Goal: Task Accomplishment & Management: Use online tool/utility

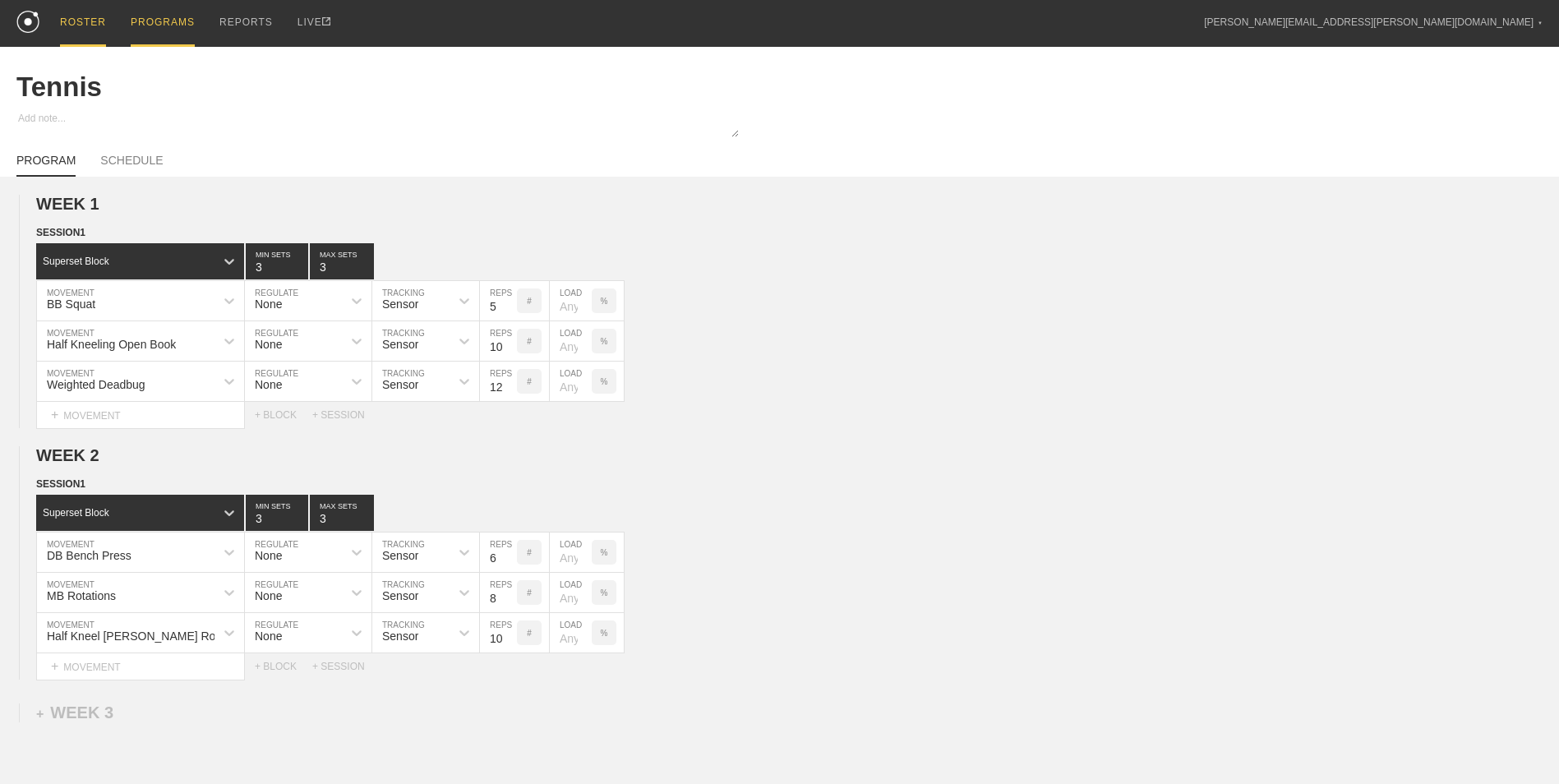
click at [97, 21] on div "ROSTER" at bounding box center [82, 23] width 46 height 47
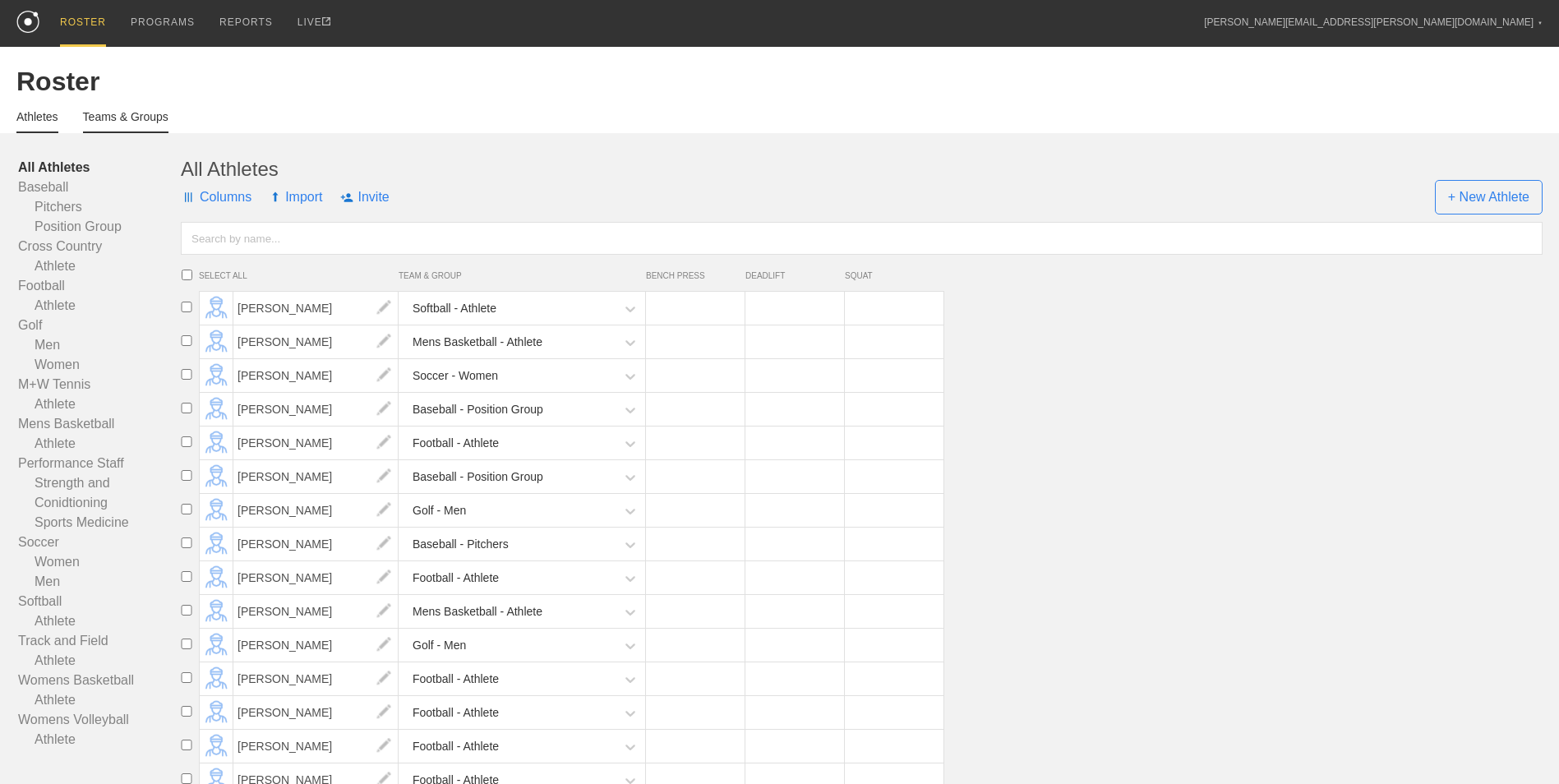
click at [118, 116] on link "Teams & Groups" at bounding box center [126, 121] width 86 height 23
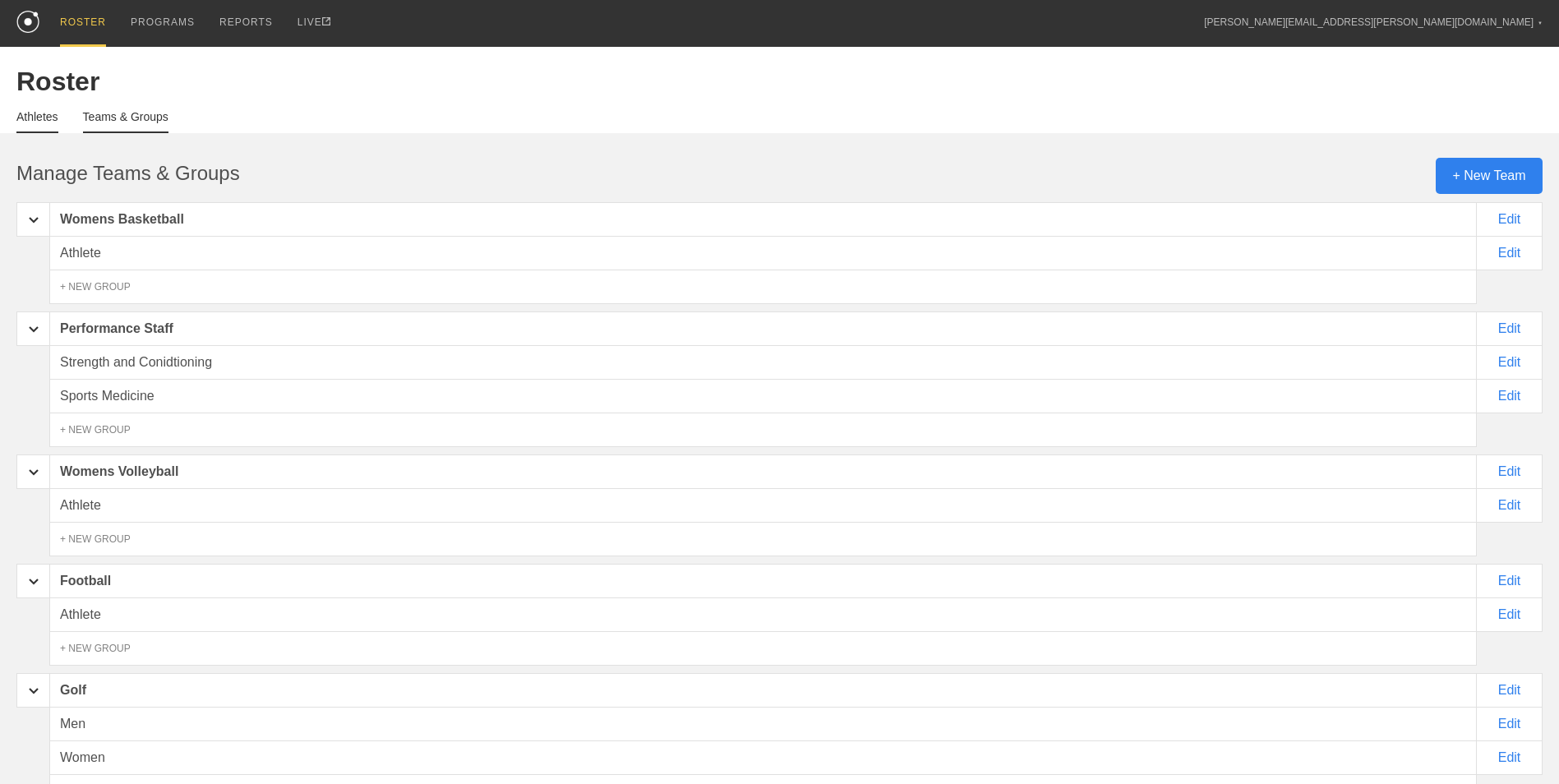
click at [27, 116] on link "Athletes" at bounding box center [37, 121] width 42 height 23
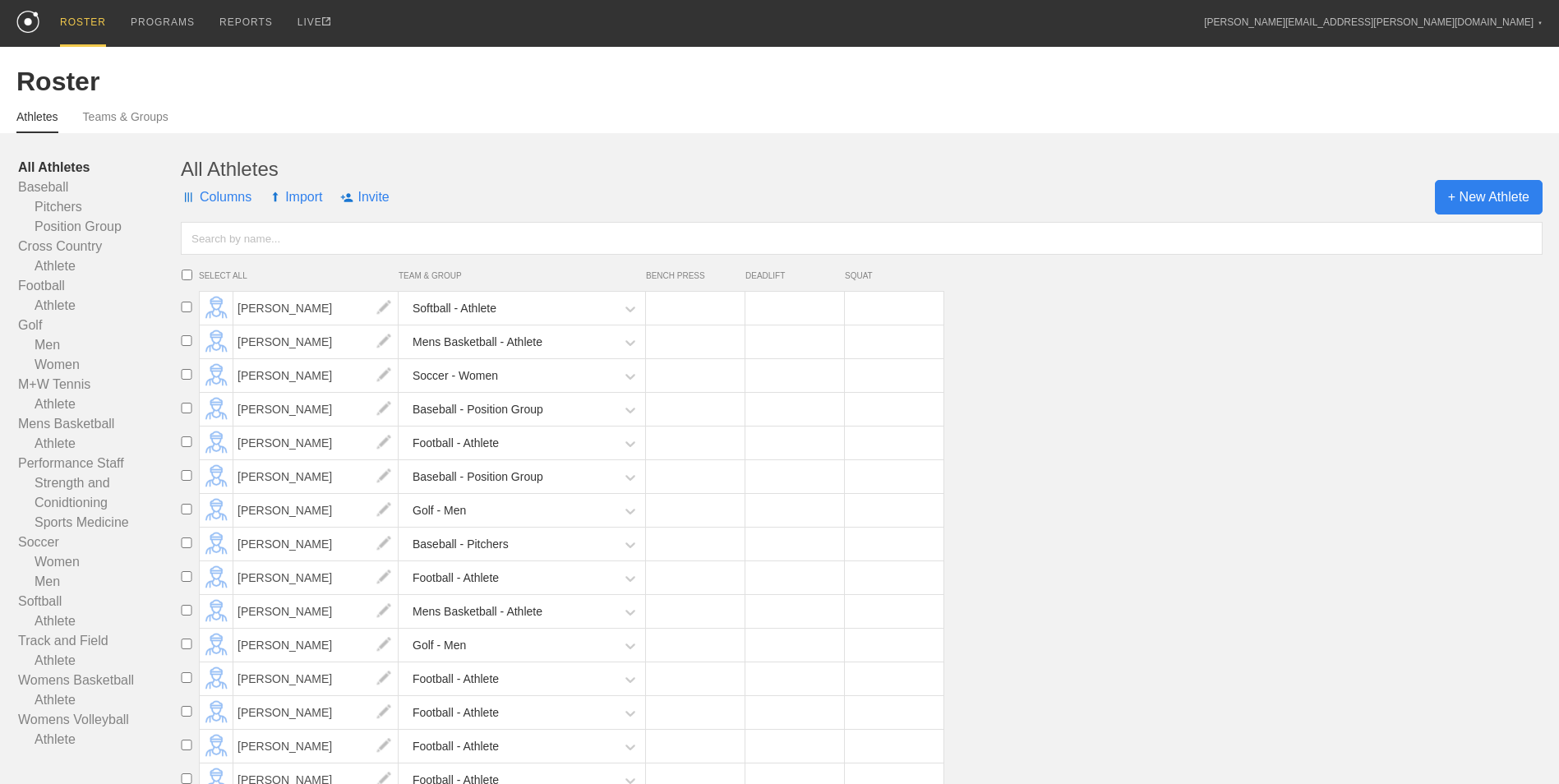
click at [1510, 205] on span "+ New Athlete" at bounding box center [1488, 197] width 107 height 35
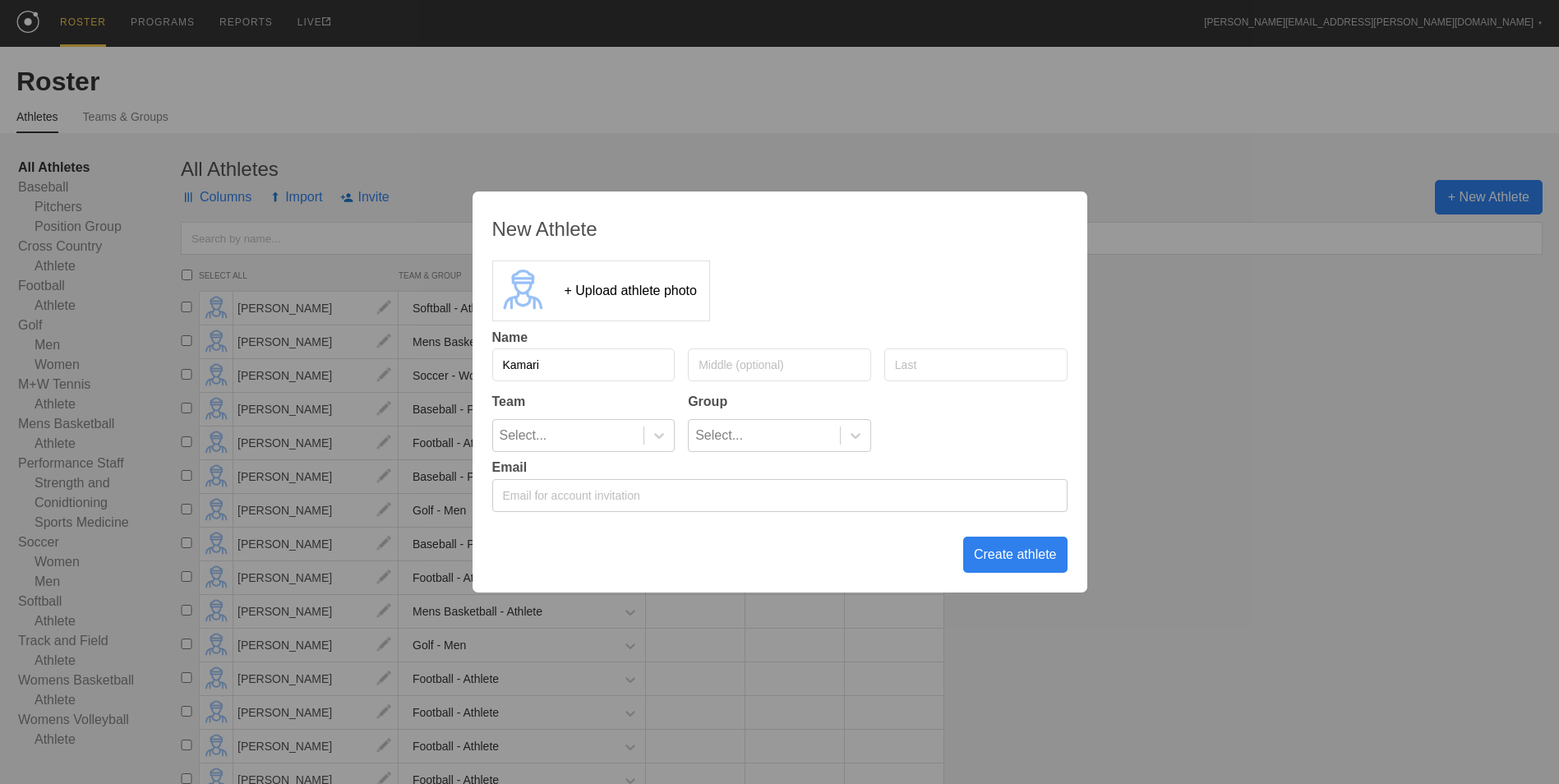
type input "Kamari"
type input "[PERSON_NAME]"
click at [662, 436] on icon at bounding box center [659, 436] width 10 height 6
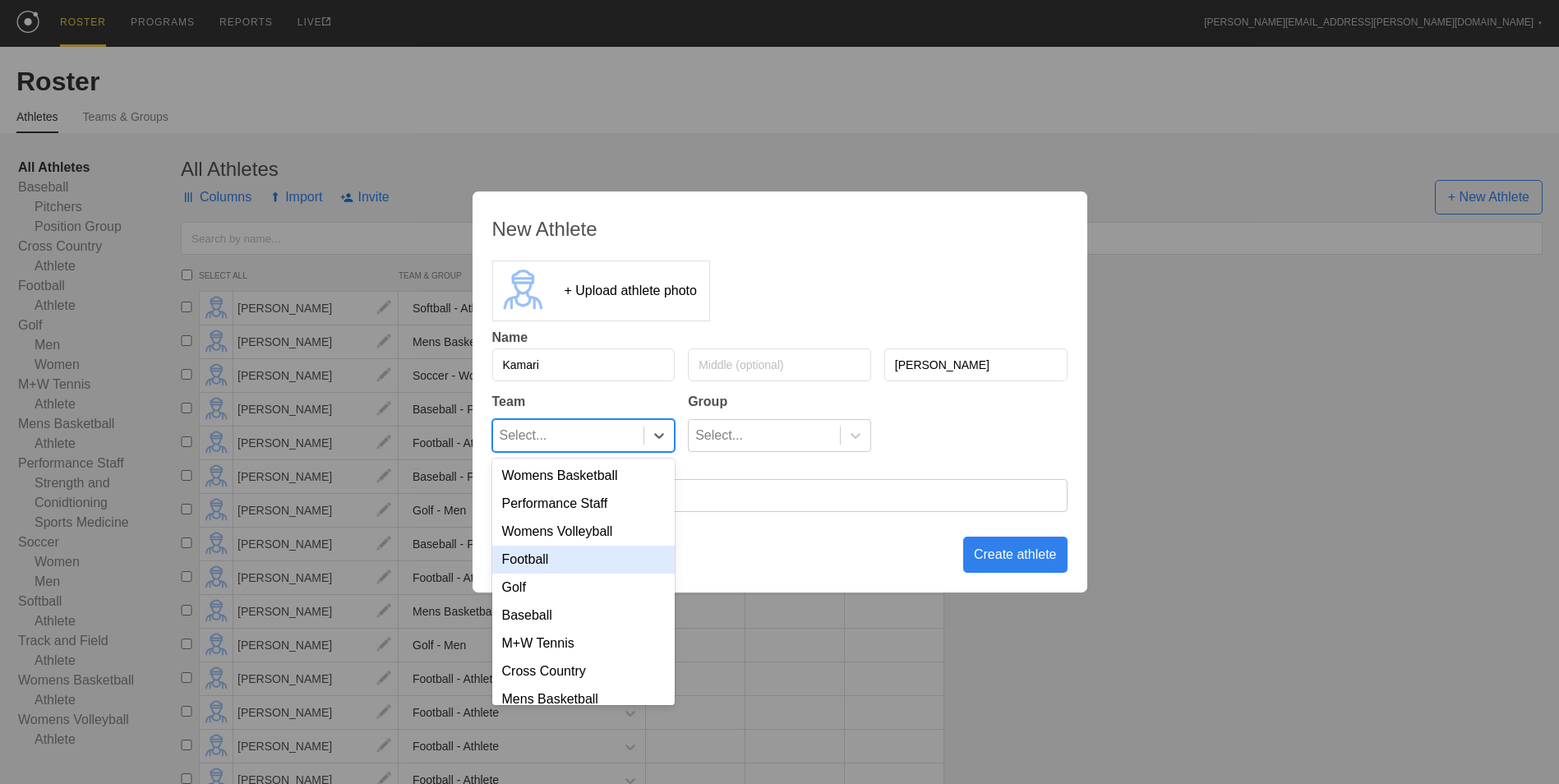
click at [580, 565] on div "Football" at bounding box center [584, 560] width 183 height 28
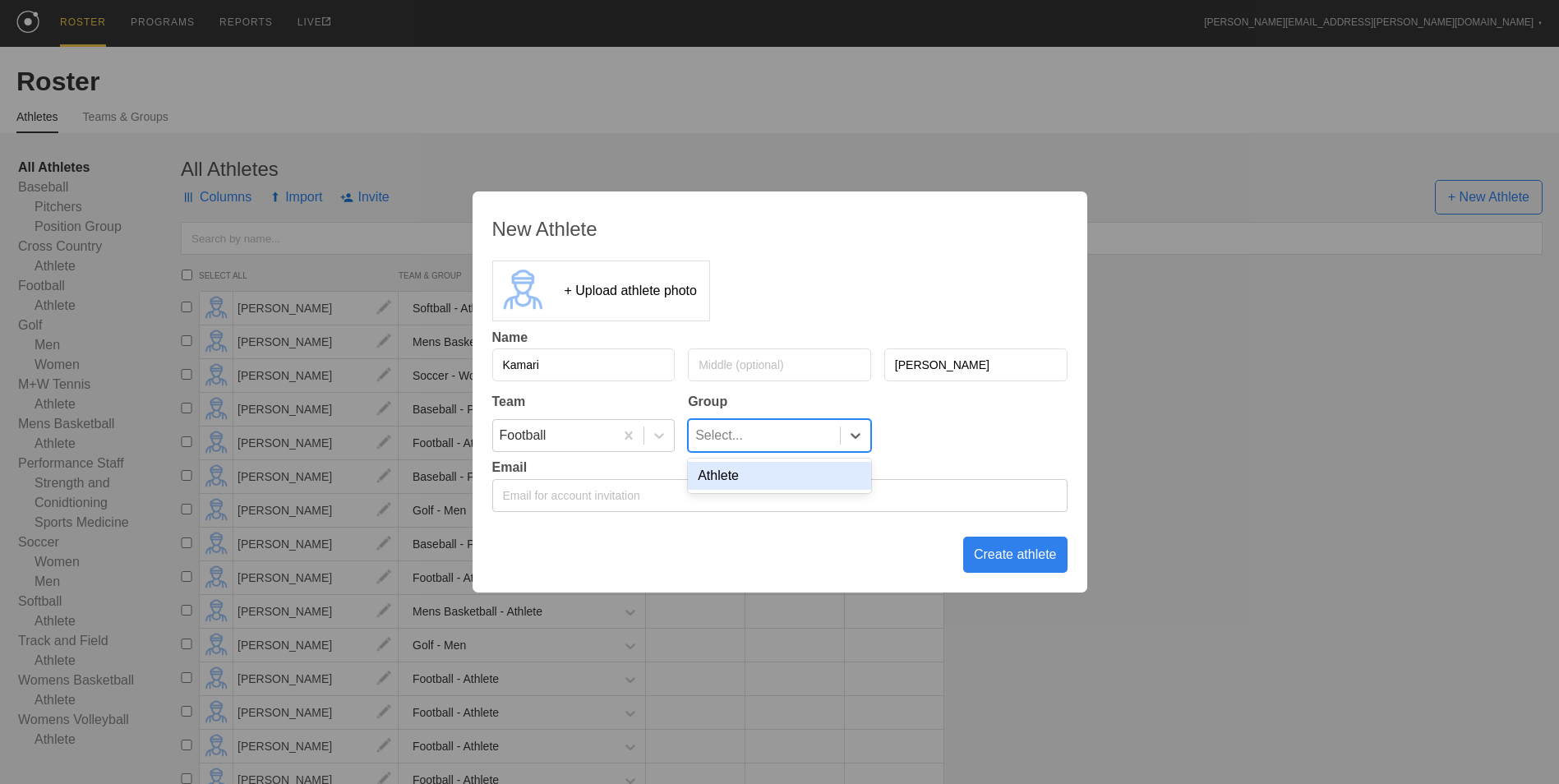
click at [783, 428] on div "Select..." at bounding box center [764, 436] width 151 height 32
click at [756, 488] on div "Athlete" at bounding box center [779, 476] width 183 height 28
click at [1008, 562] on div "Create athlete" at bounding box center [1015, 554] width 105 height 36
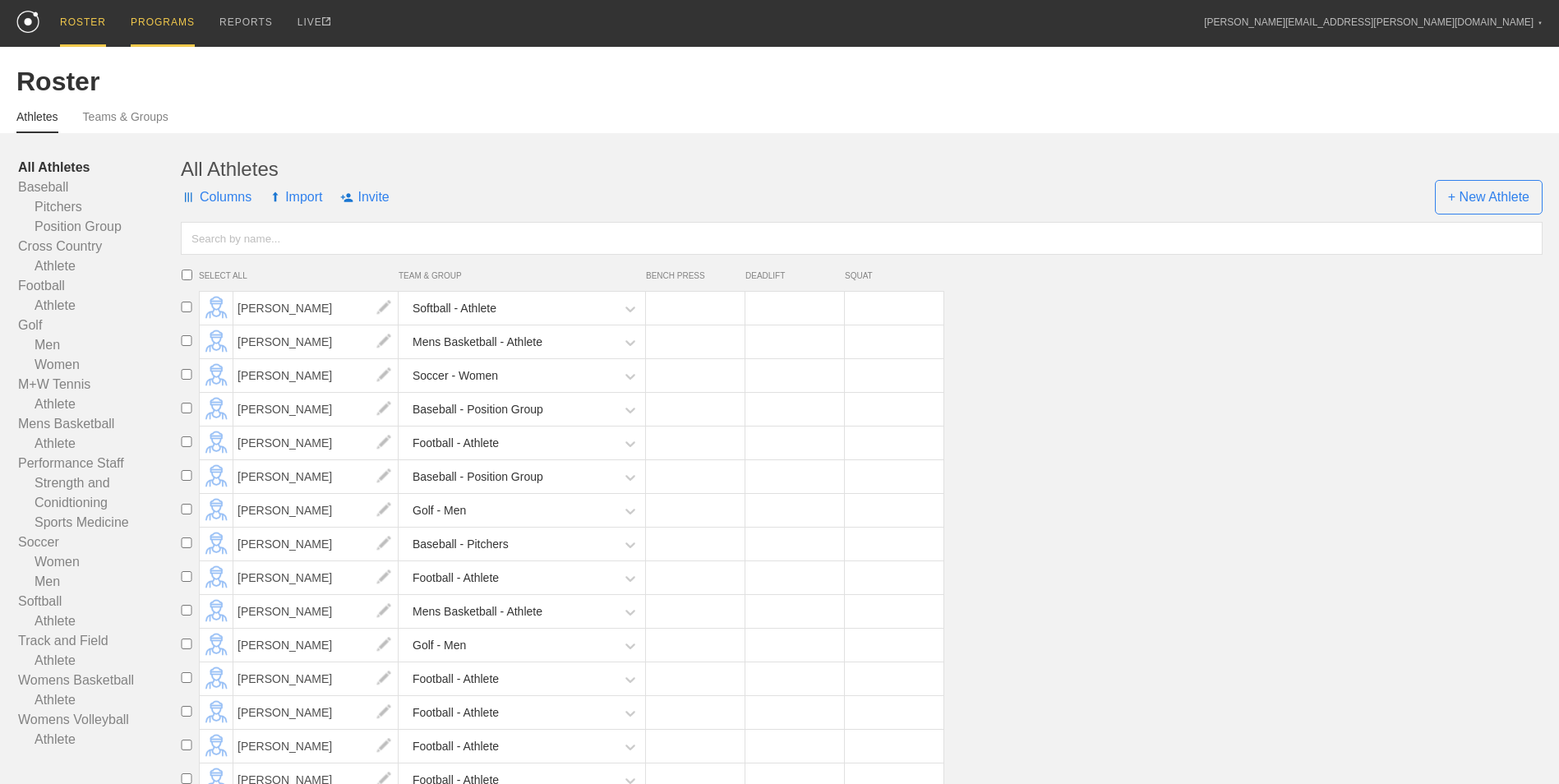
click at [154, 36] on div "PROGRAMS" at bounding box center [162, 23] width 64 height 47
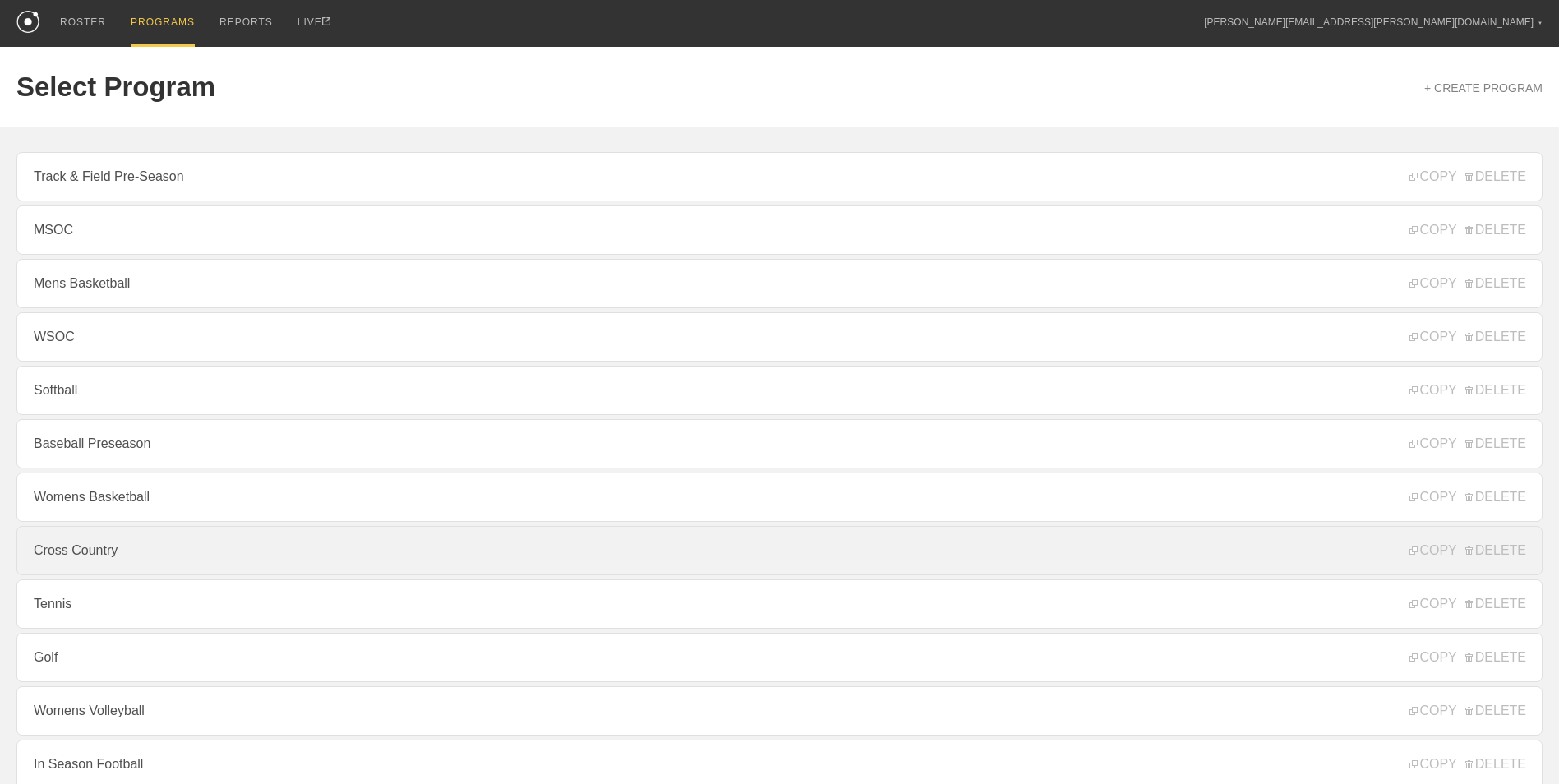
scroll to position [98, 0]
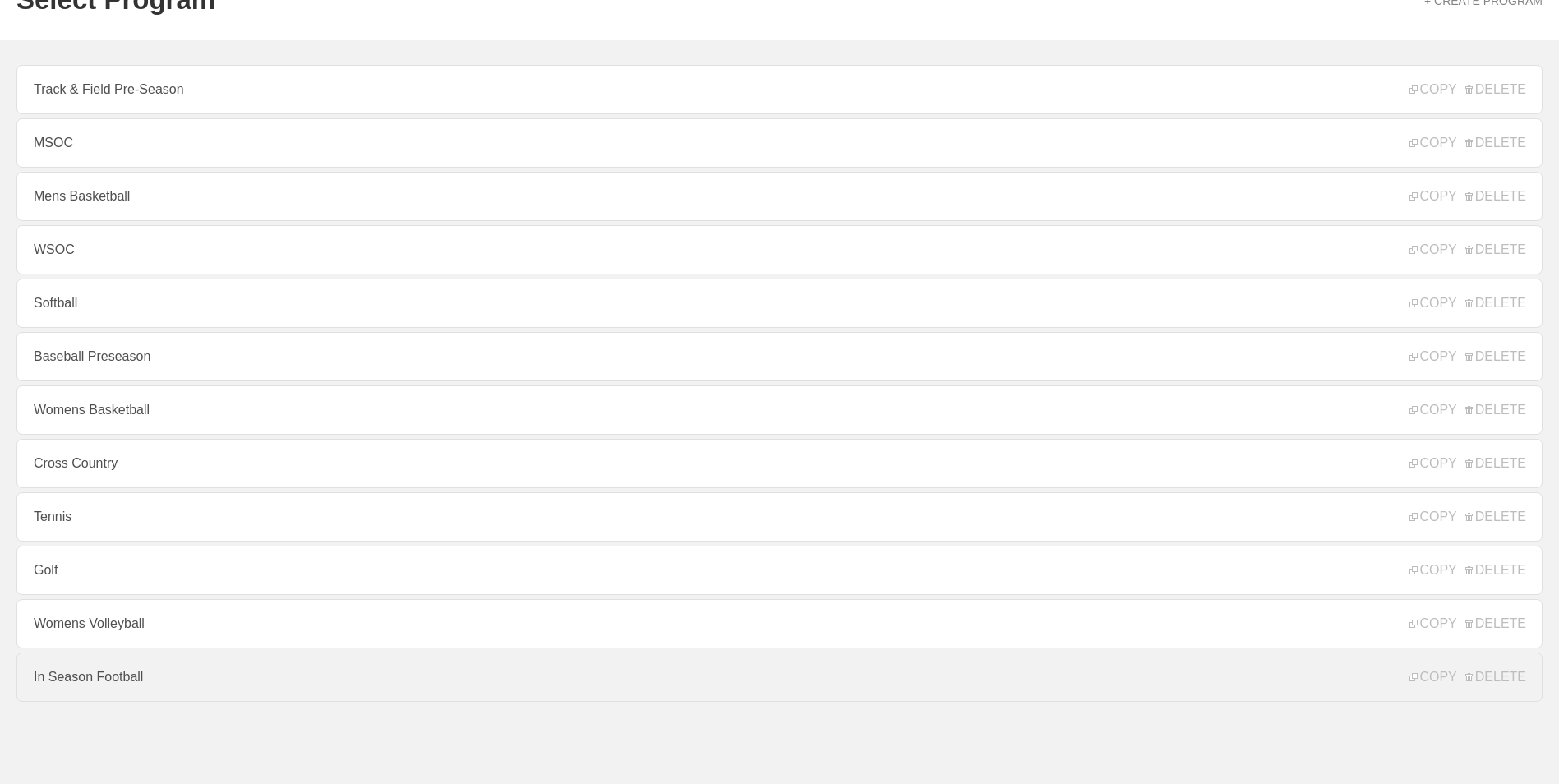
click at [147, 667] on link "In Season Football" at bounding box center [779, 677] width 1526 height 49
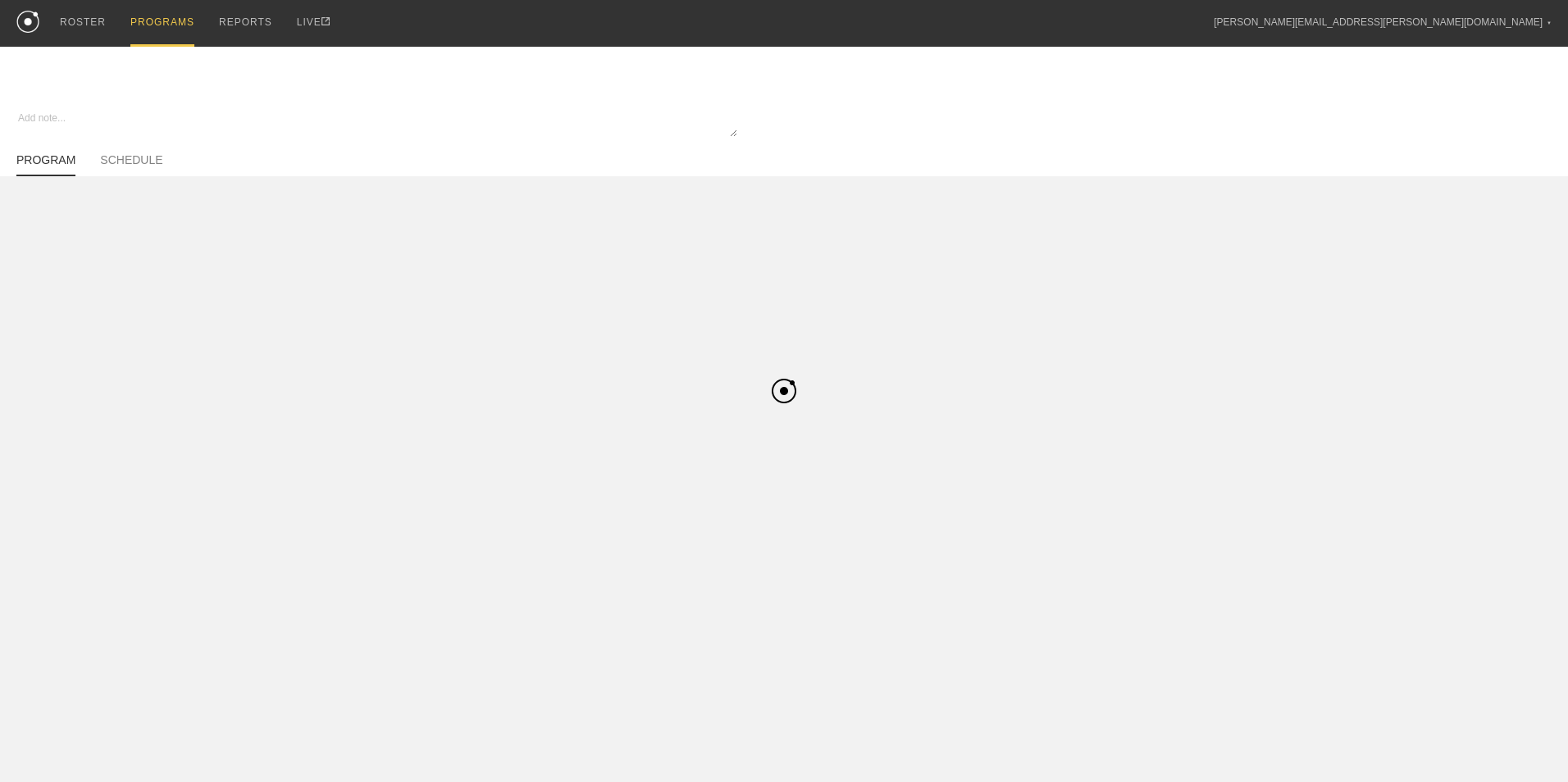
type textarea "x"
type input "In Season Football"
type textarea "Block 1"
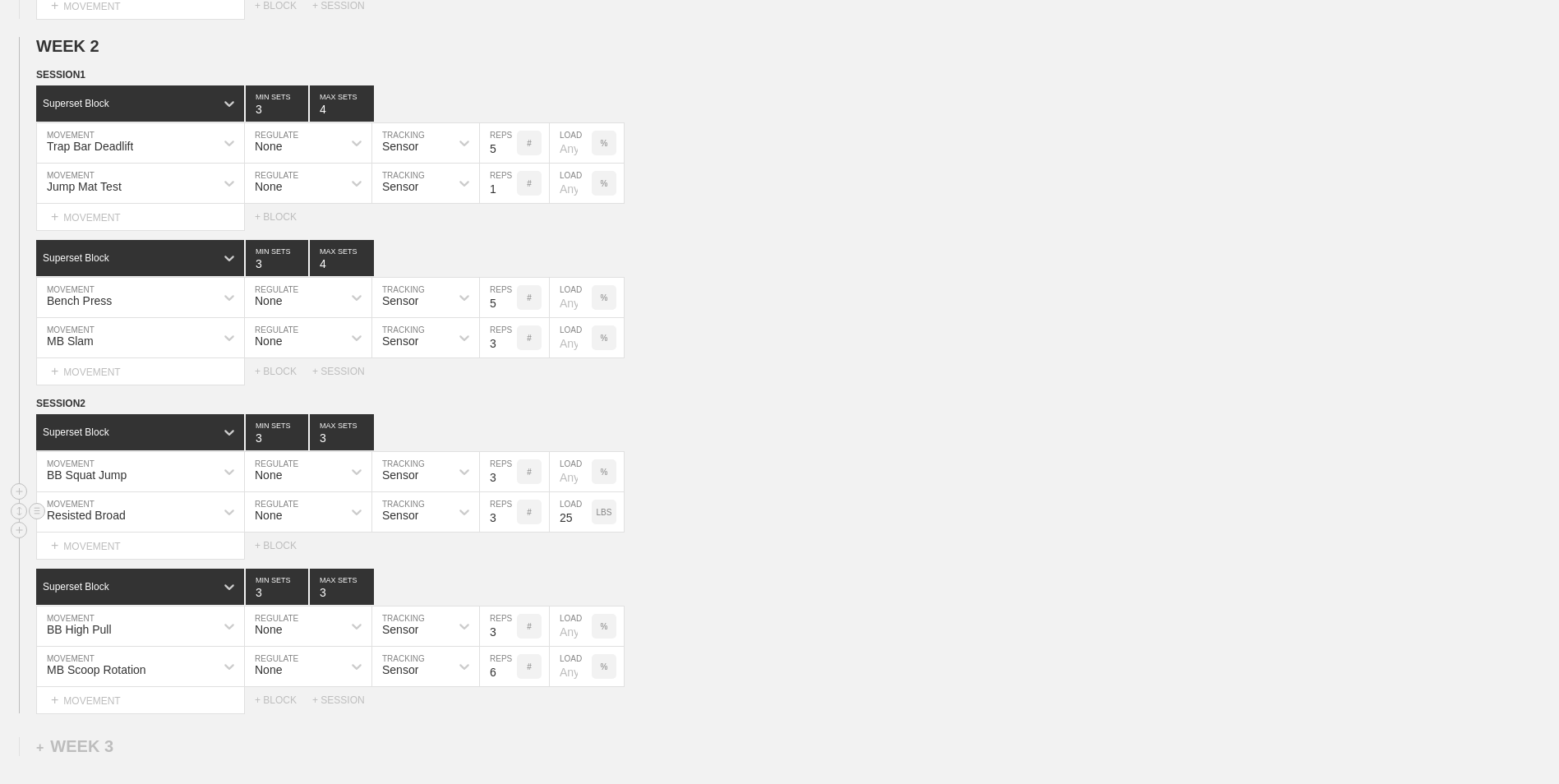
scroll to position [880, 0]
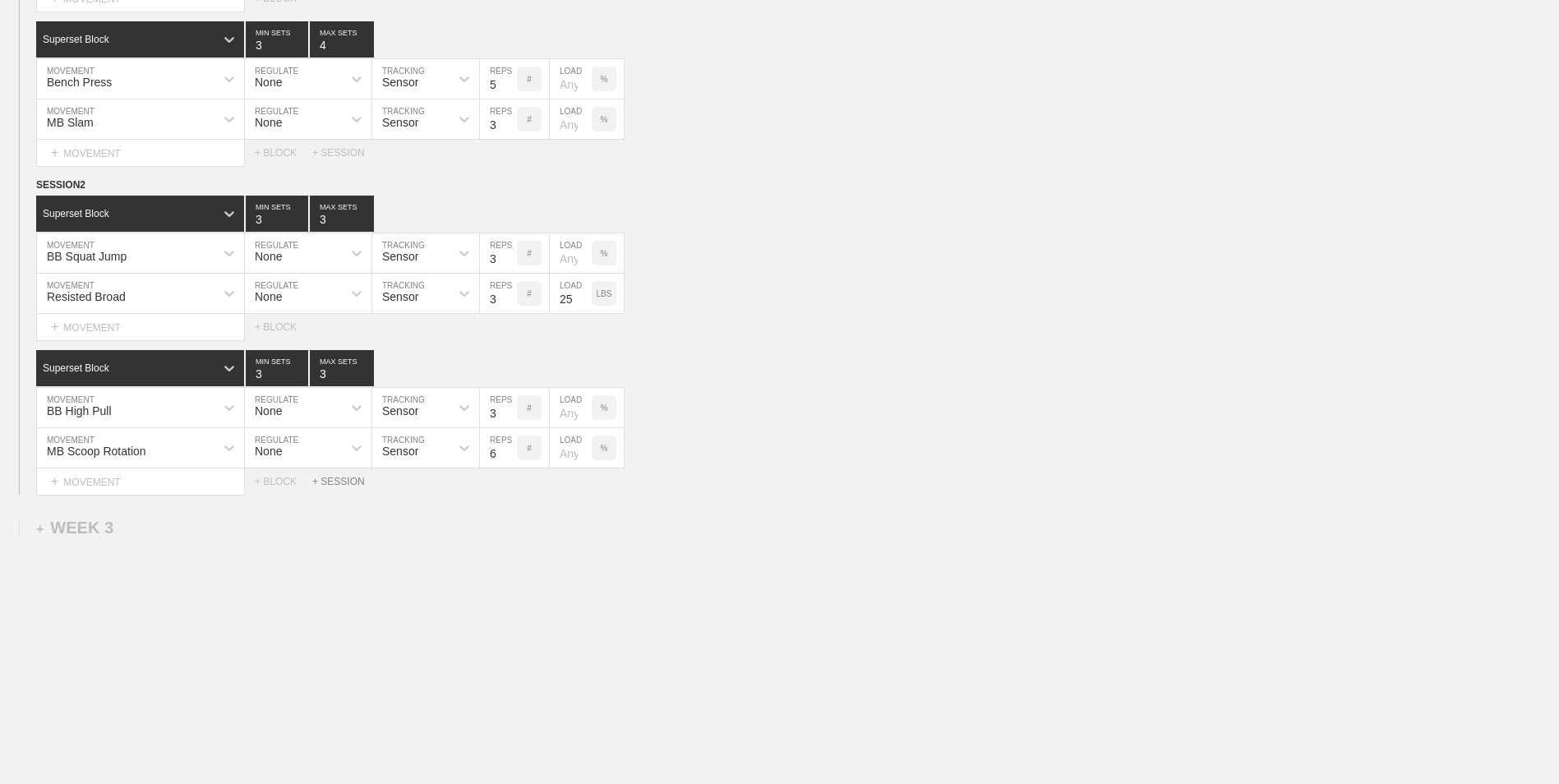
click at [330, 478] on div "+ SESSION" at bounding box center [345, 481] width 66 height 12
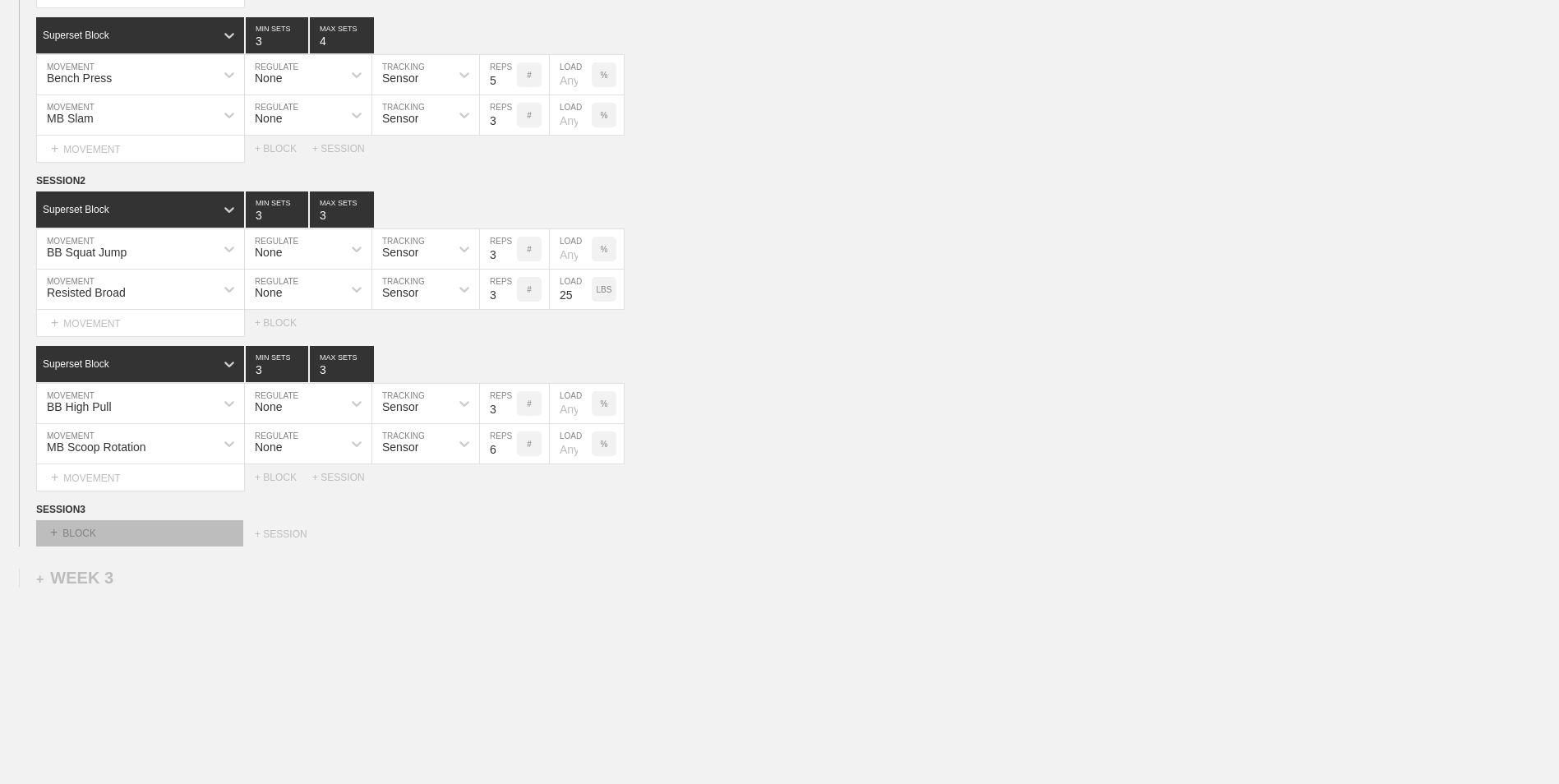
click at [175, 545] on div "+ BLOCK" at bounding box center [139, 534] width 207 height 27
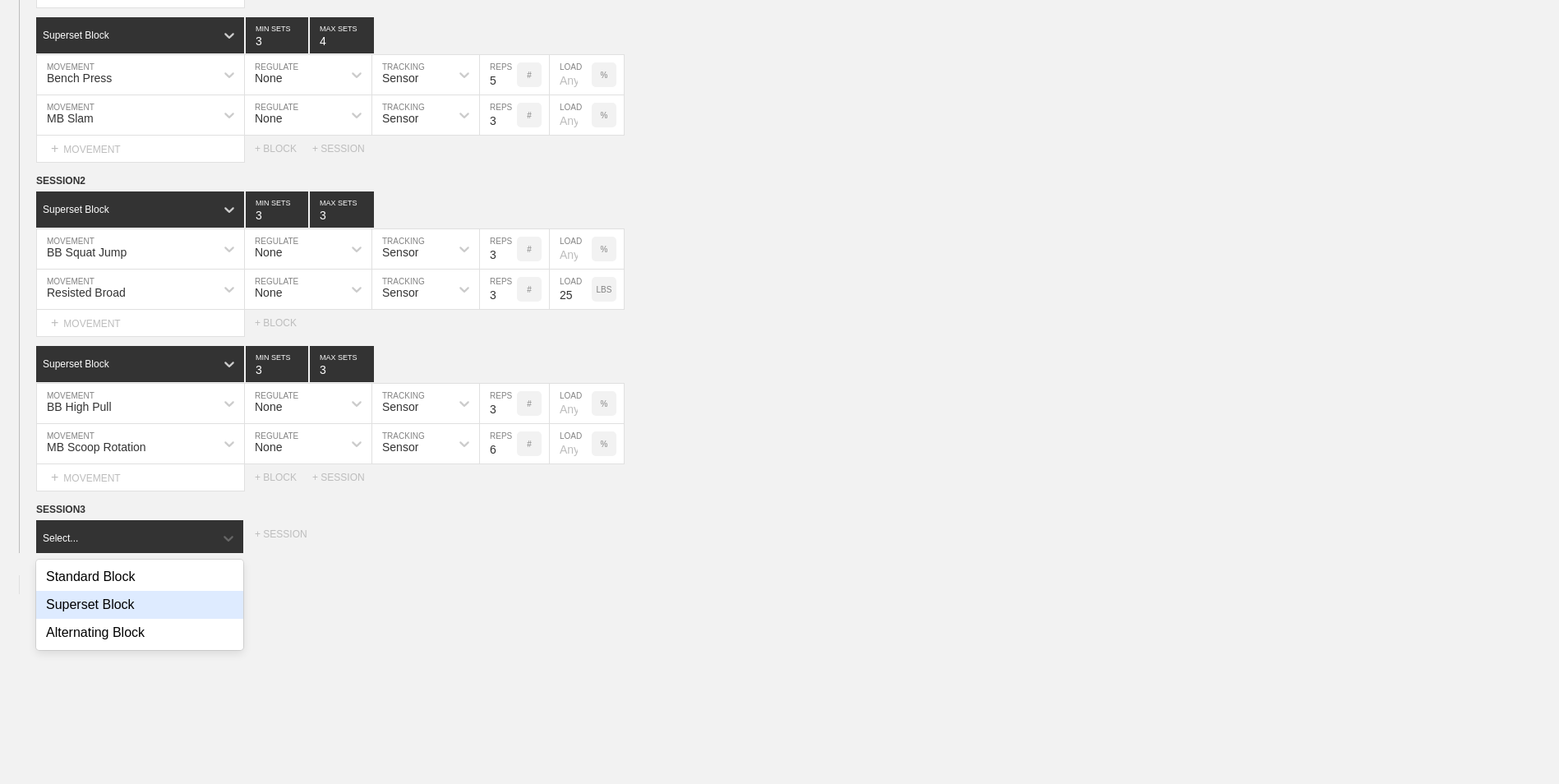
click at [170, 614] on div "Superset Block" at bounding box center [139, 605] width 207 height 28
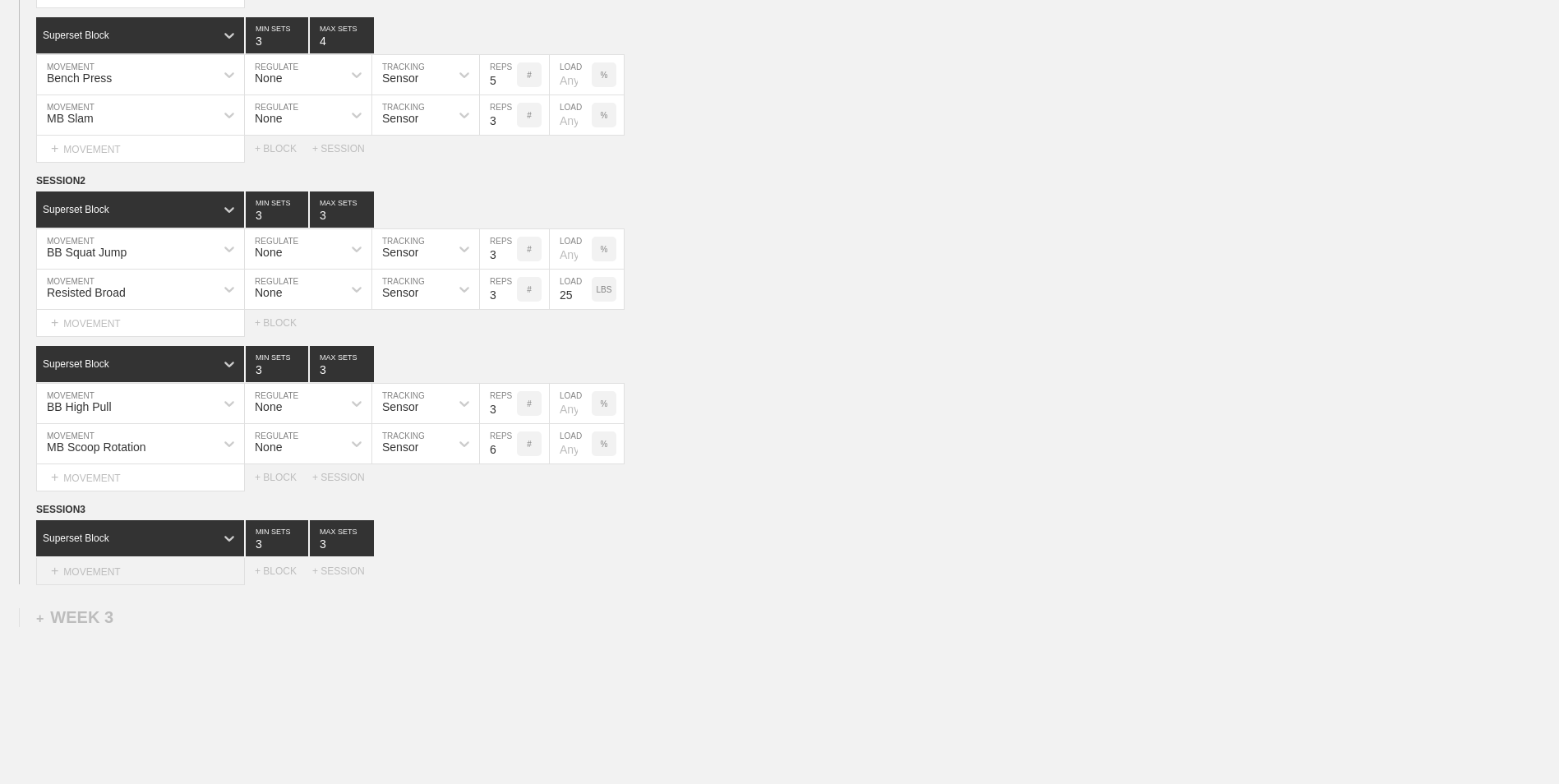
click at [178, 573] on div "+ MOVEMENT" at bounding box center [140, 571] width 209 height 27
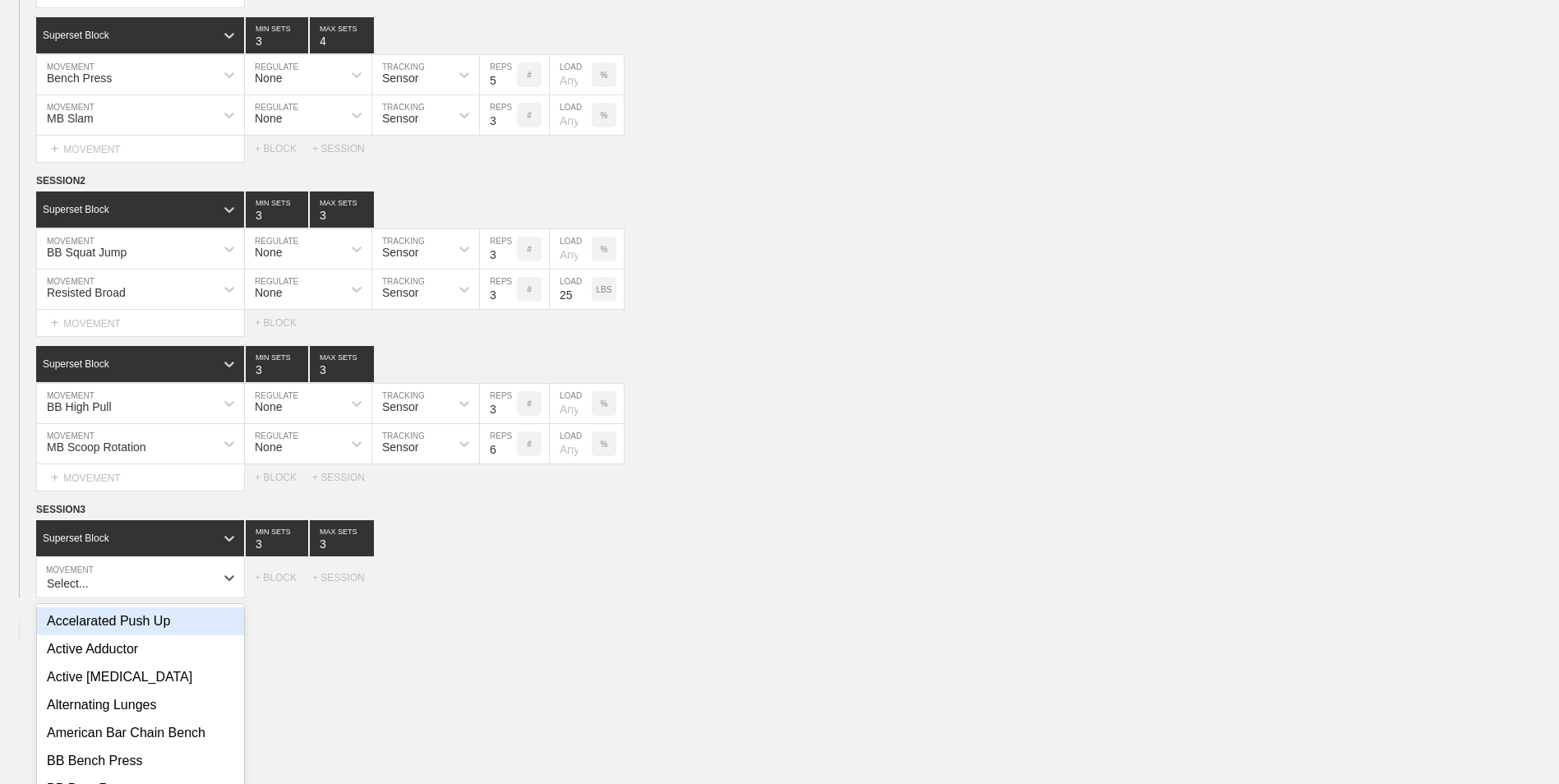
scroll to position [956, 0]
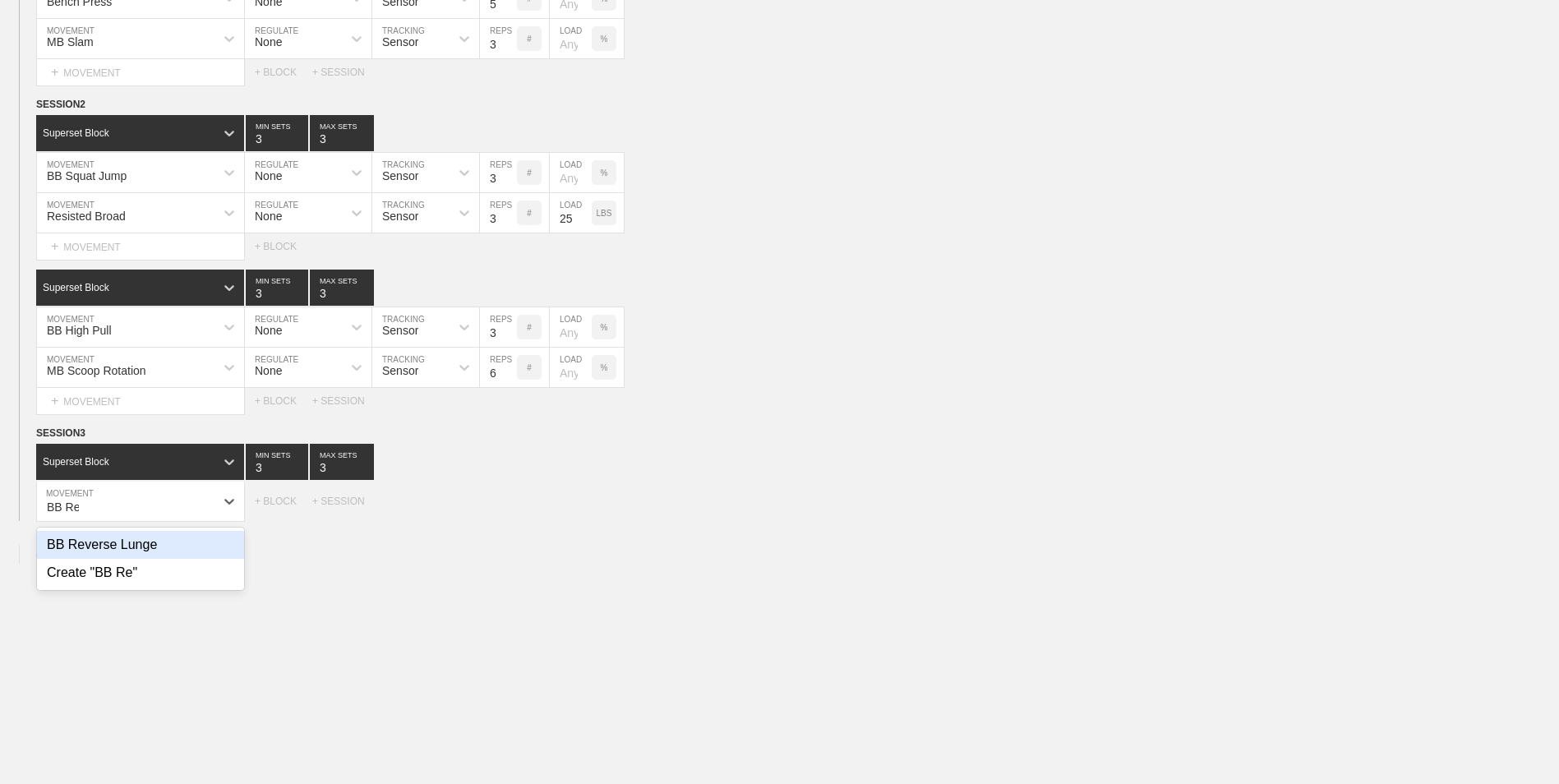
click at [106, 556] on div "BB Reverse Lunge" at bounding box center [140, 545] width 207 height 28
type input "BB Re"
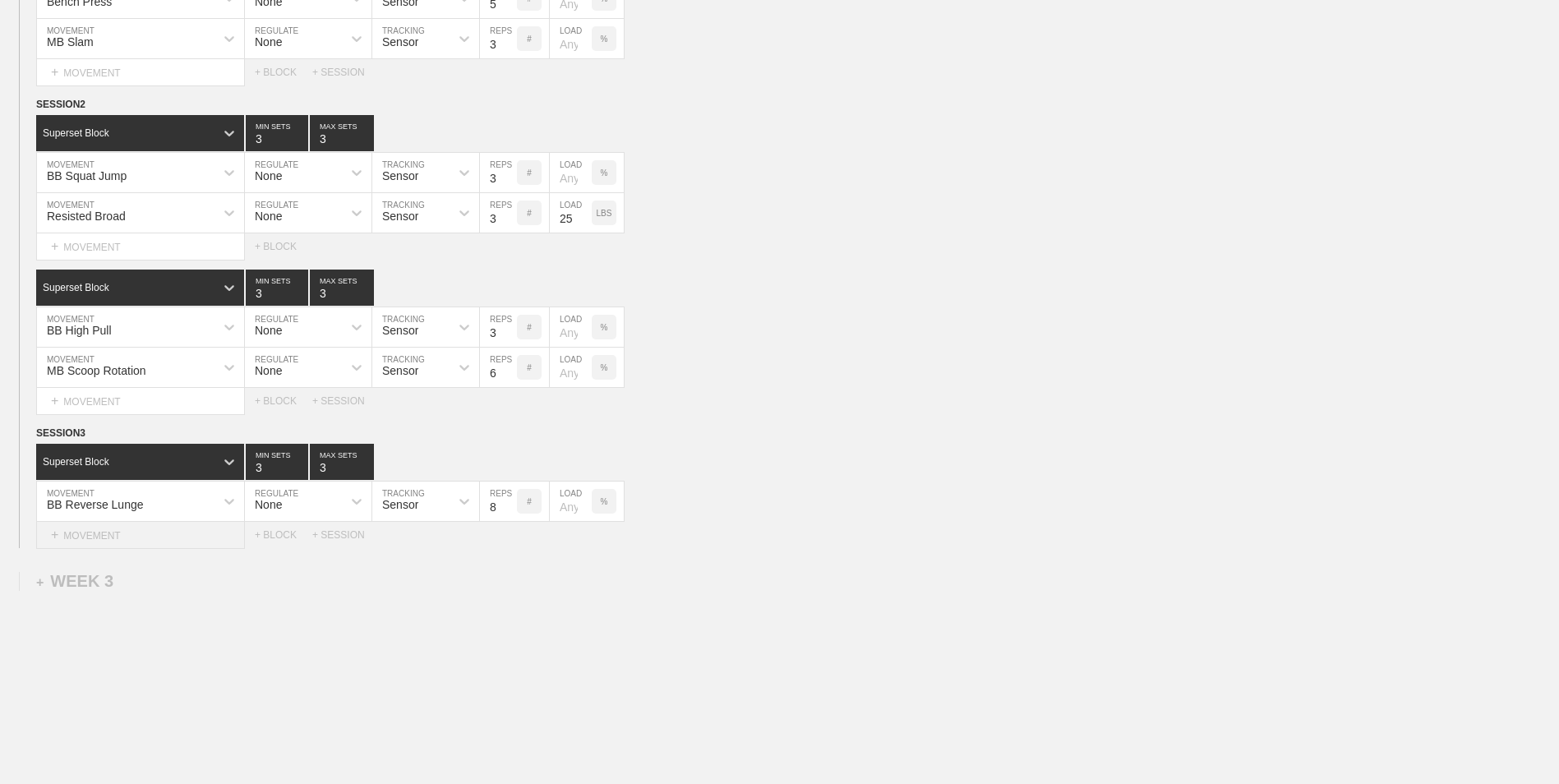
click at [229, 541] on div "+ MOVEMENT" at bounding box center [140, 535] width 209 height 27
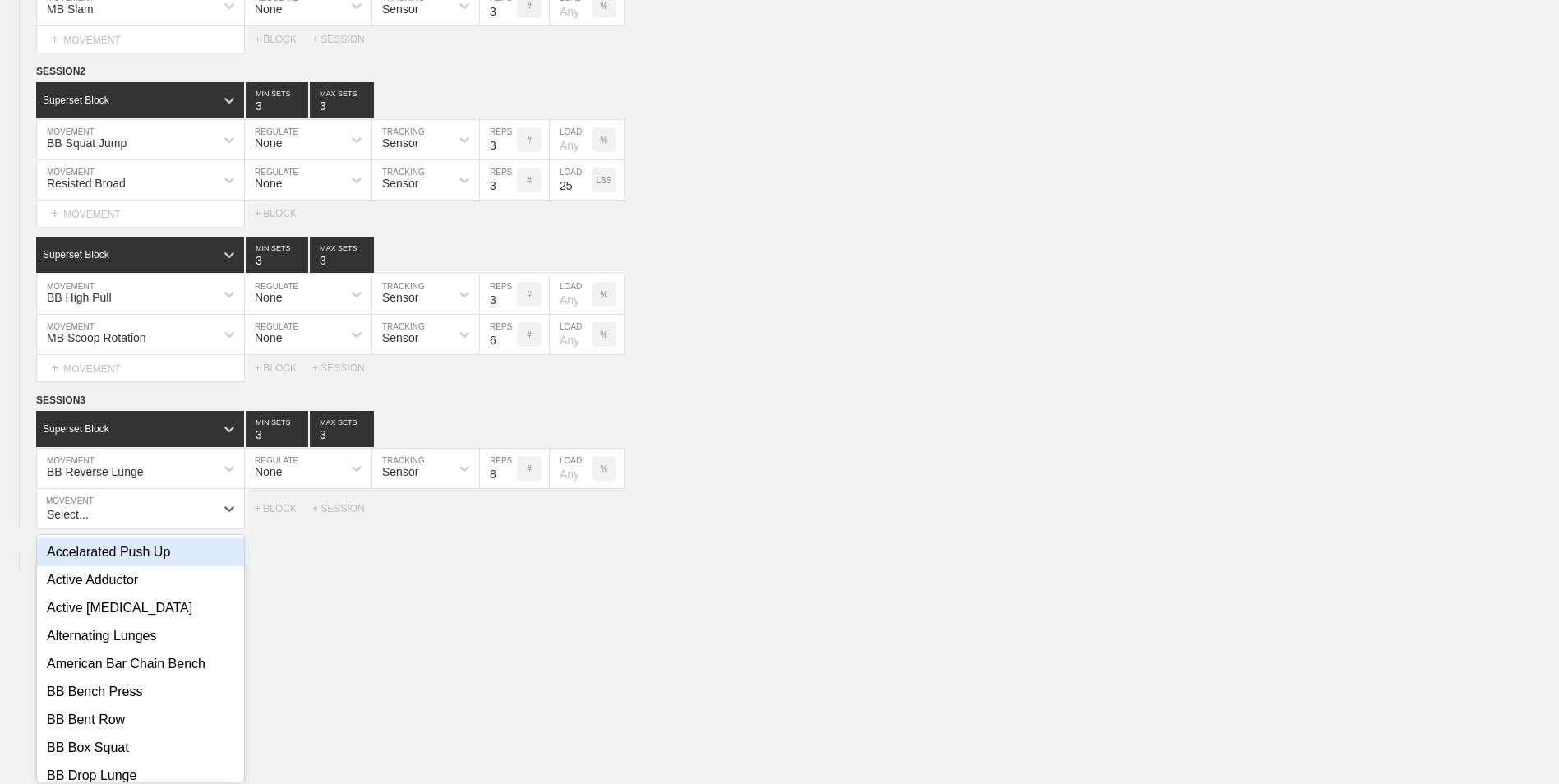
scroll to position [997, 0]
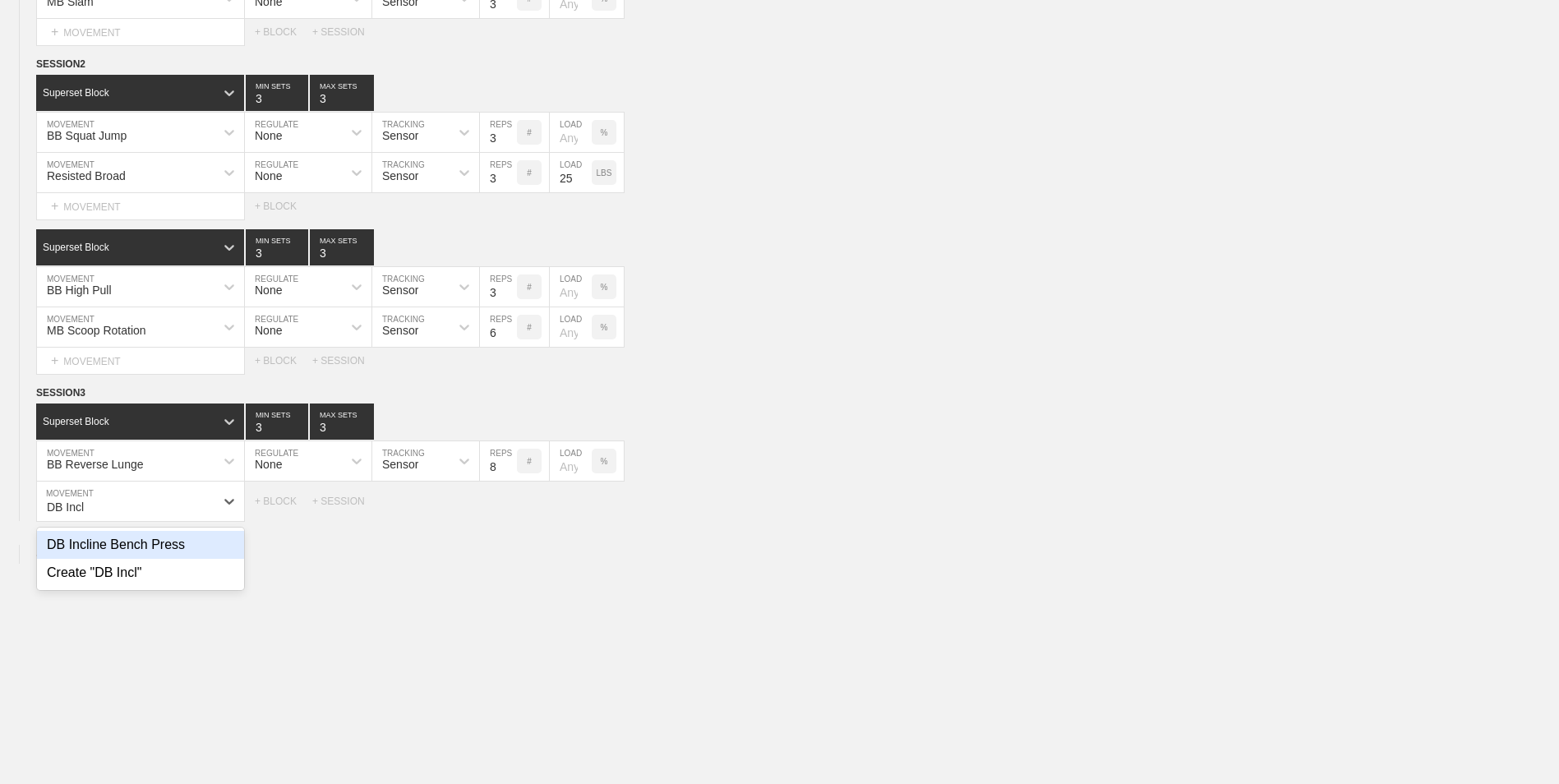
click at [230, 541] on div "DB Incline Bench Press" at bounding box center [140, 545] width 207 height 28
type input "DB Incl"
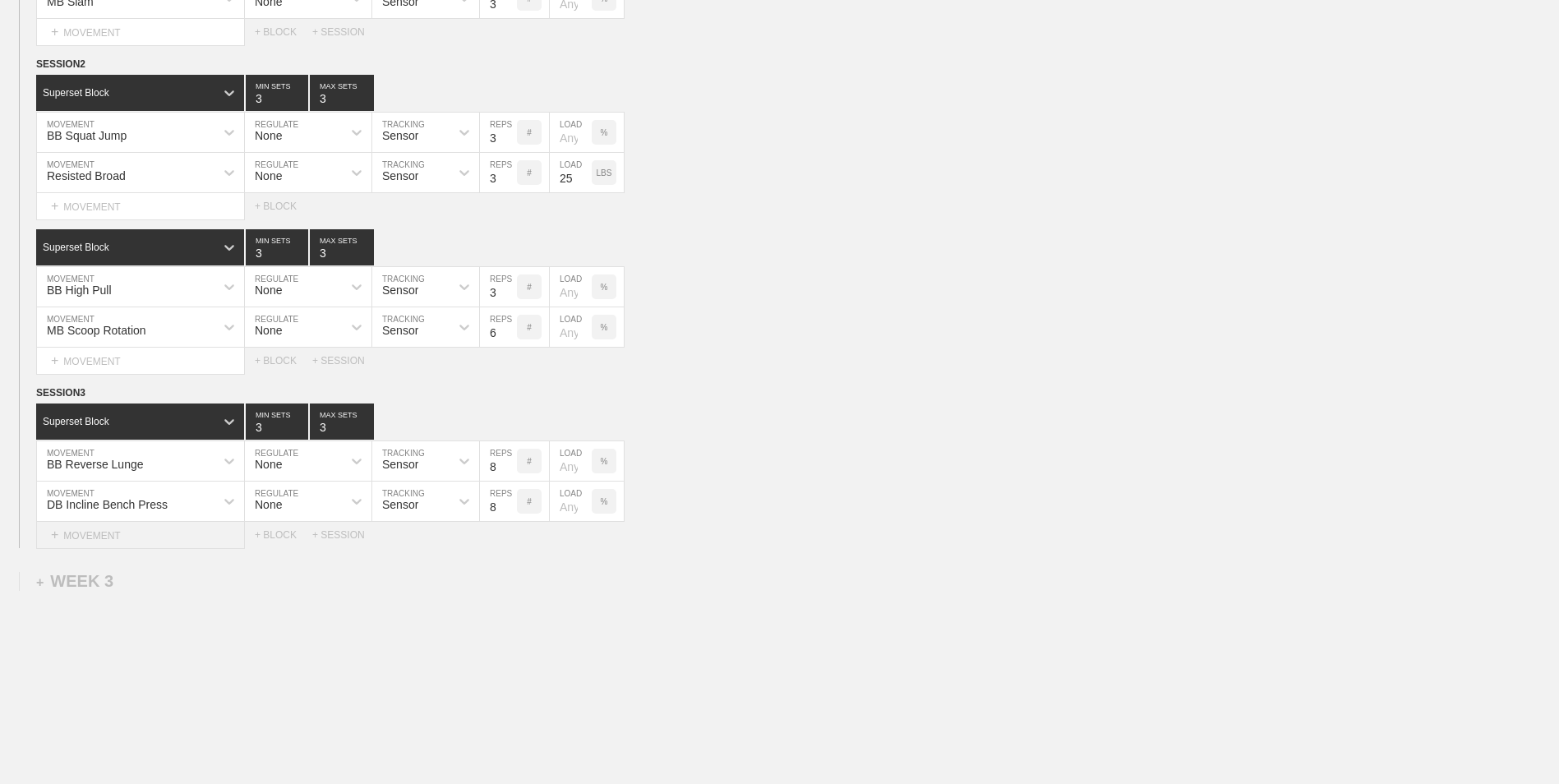
click at [196, 544] on div "+ MOVEMENT" at bounding box center [140, 535] width 209 height 27
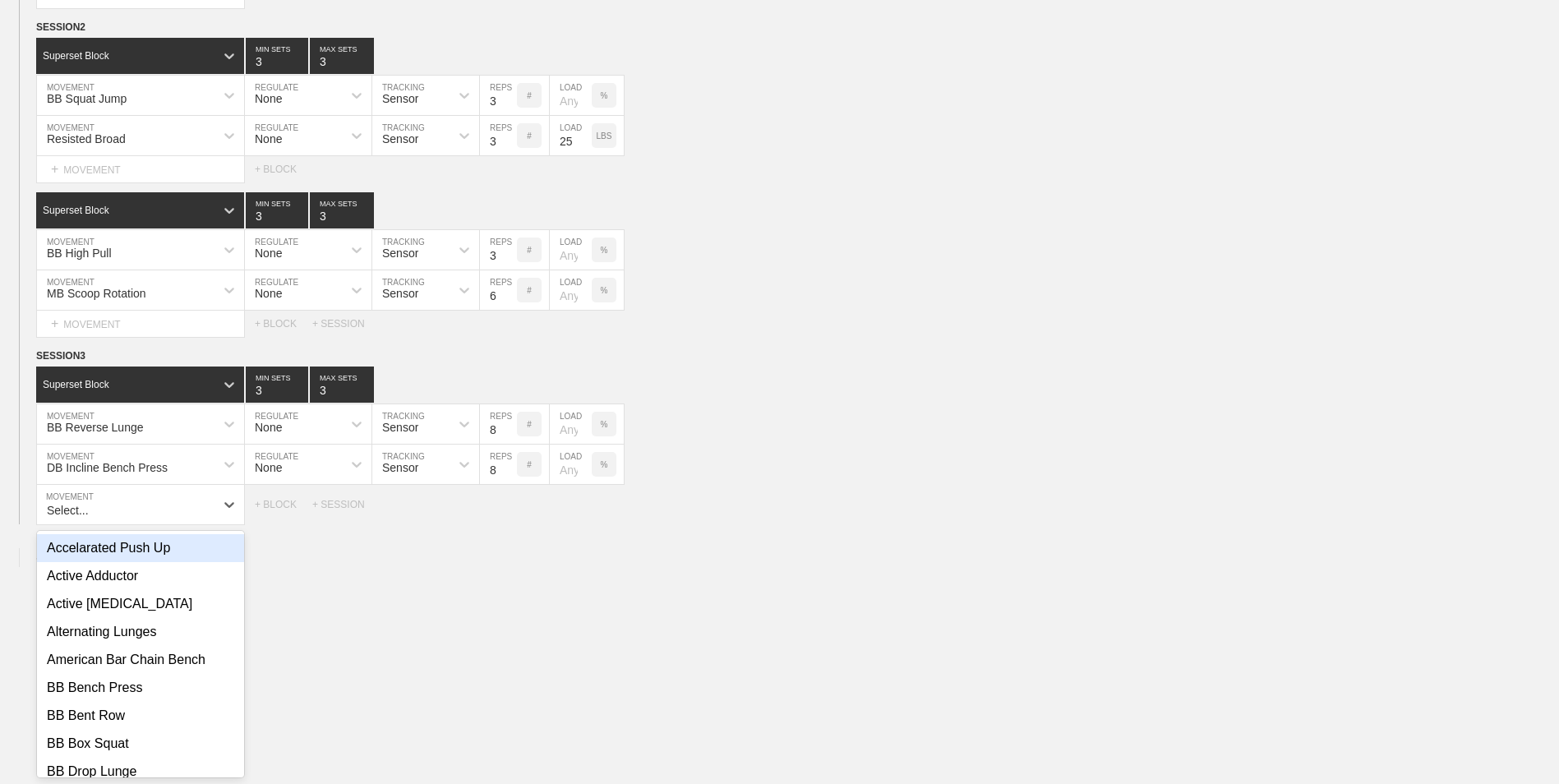
scroll to position [1037, 0]
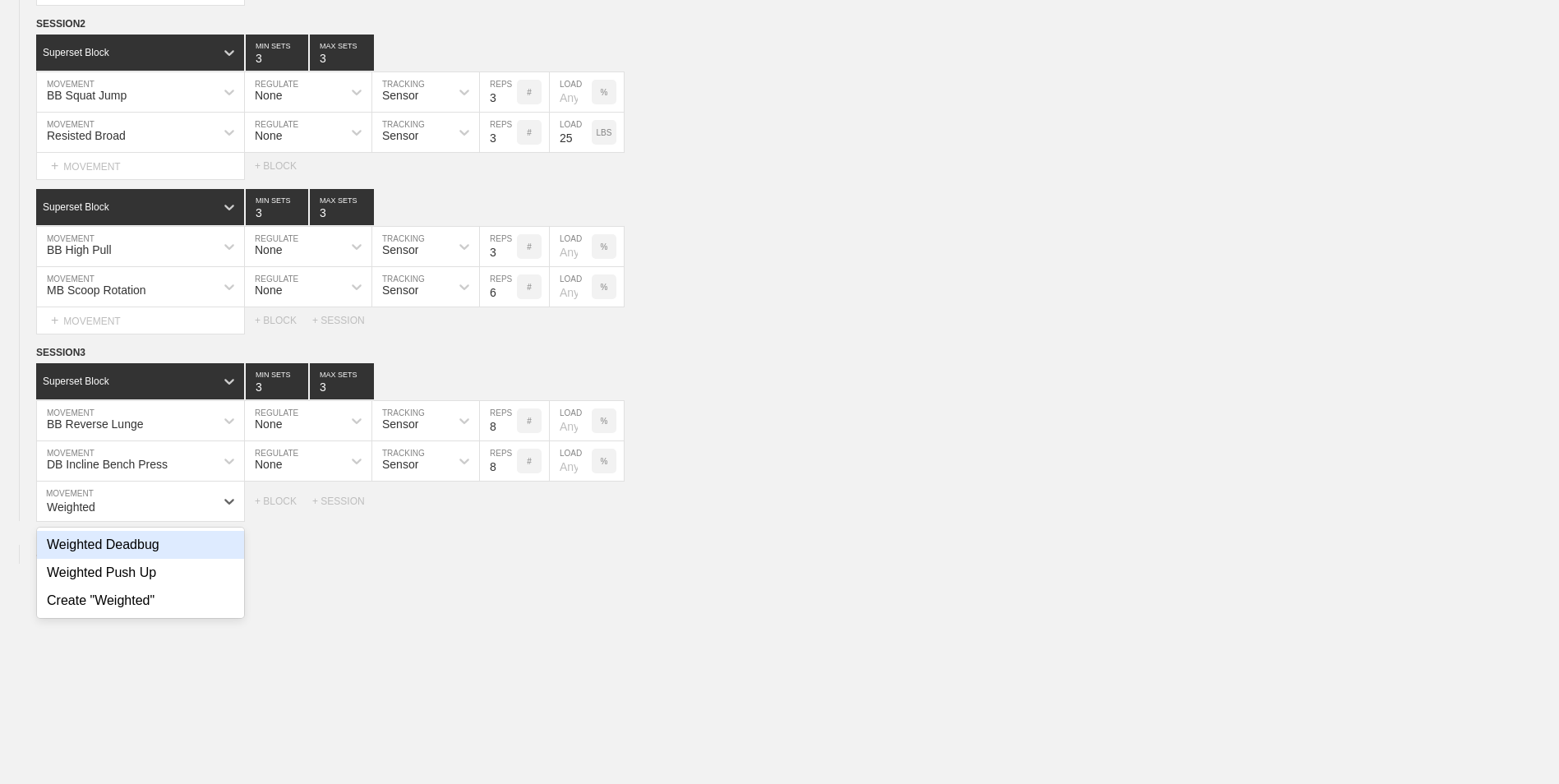
click at [188, 553] on div "Weighted Deadbug" at bounding box center [140, 545] width 207 height 28
type input "Weighted"
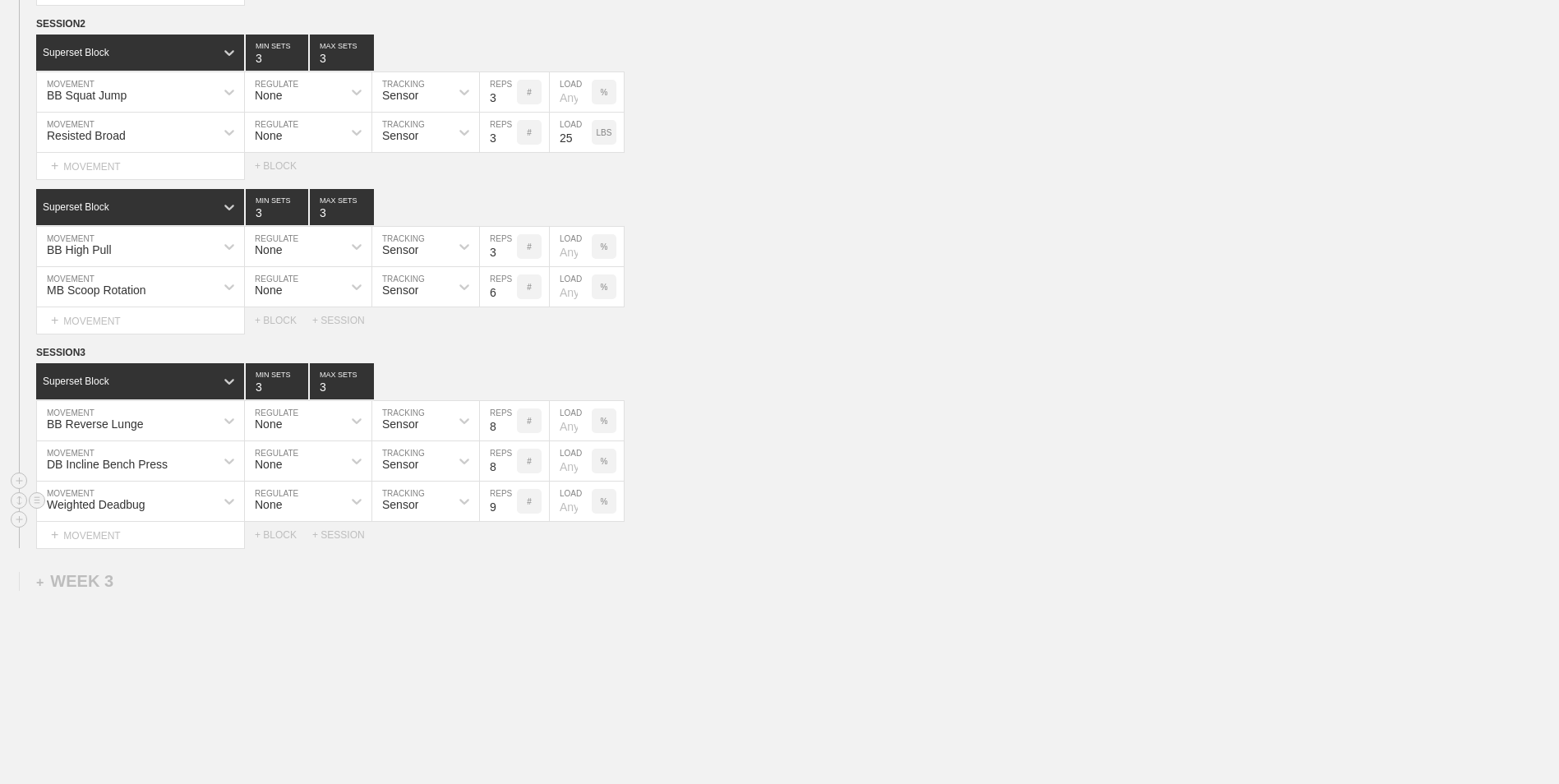
click at [510, 505] on input "9" at bounding box center [498, 500] width 37 height 39
click at [510, 505] on input "10" at bounding box center [498, 500] width 37 height 39
click at [510, 505] on input "11" at bounding box center [498, 500] width 37 height 39
type input "12"
click at [511, 505] on input "12" at bounding box center [498, 500] width 37 height 39
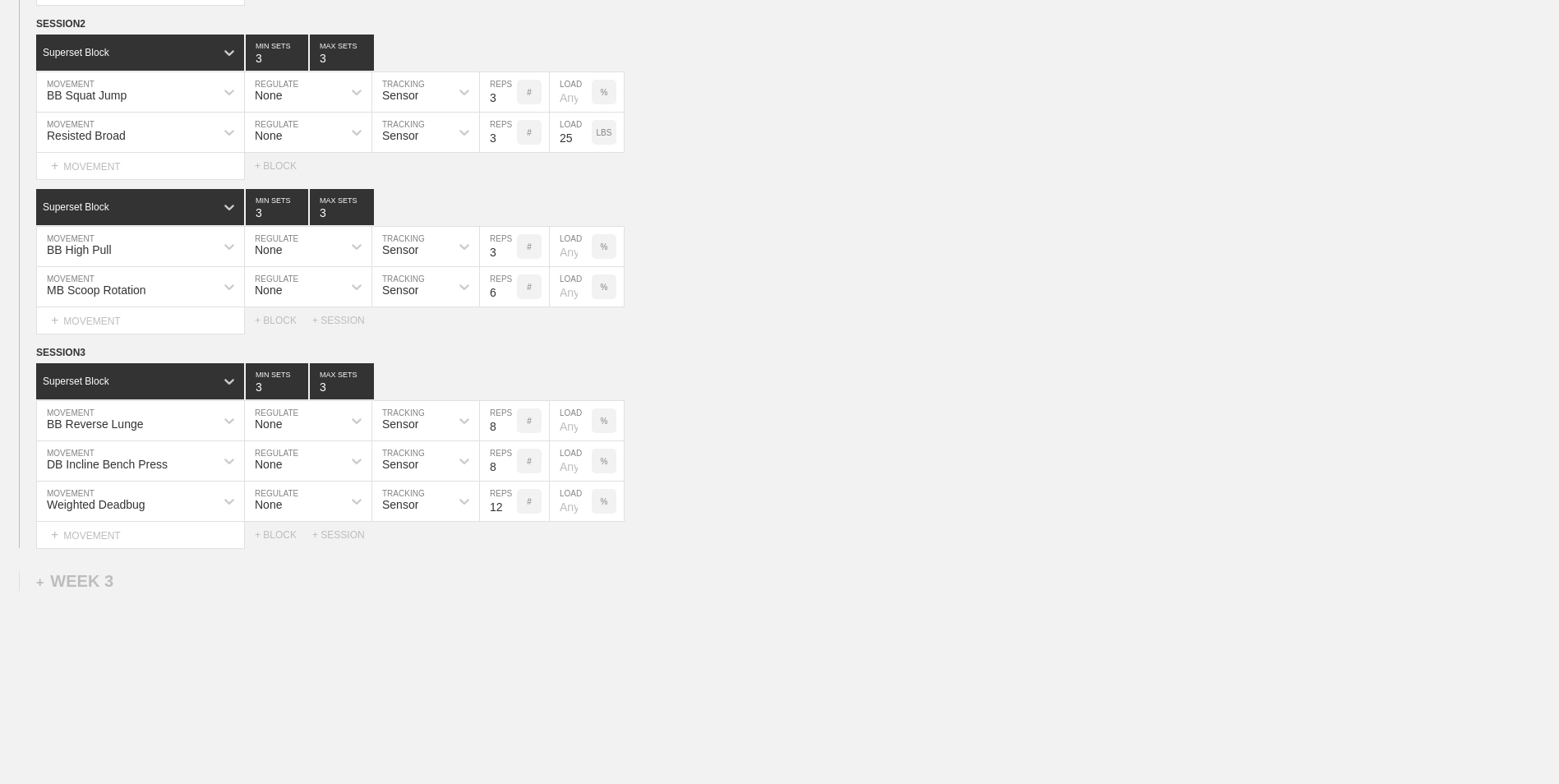
click at [283, 531] on div "Select... MOVEMENT + MOVEMENT + BLOCK + SESSION" at bounding box center [779, 535] width 1559 height 27
click at [273, 540] on div "+ BLOCK" at bounding box center [283, 535] width 57 height 12
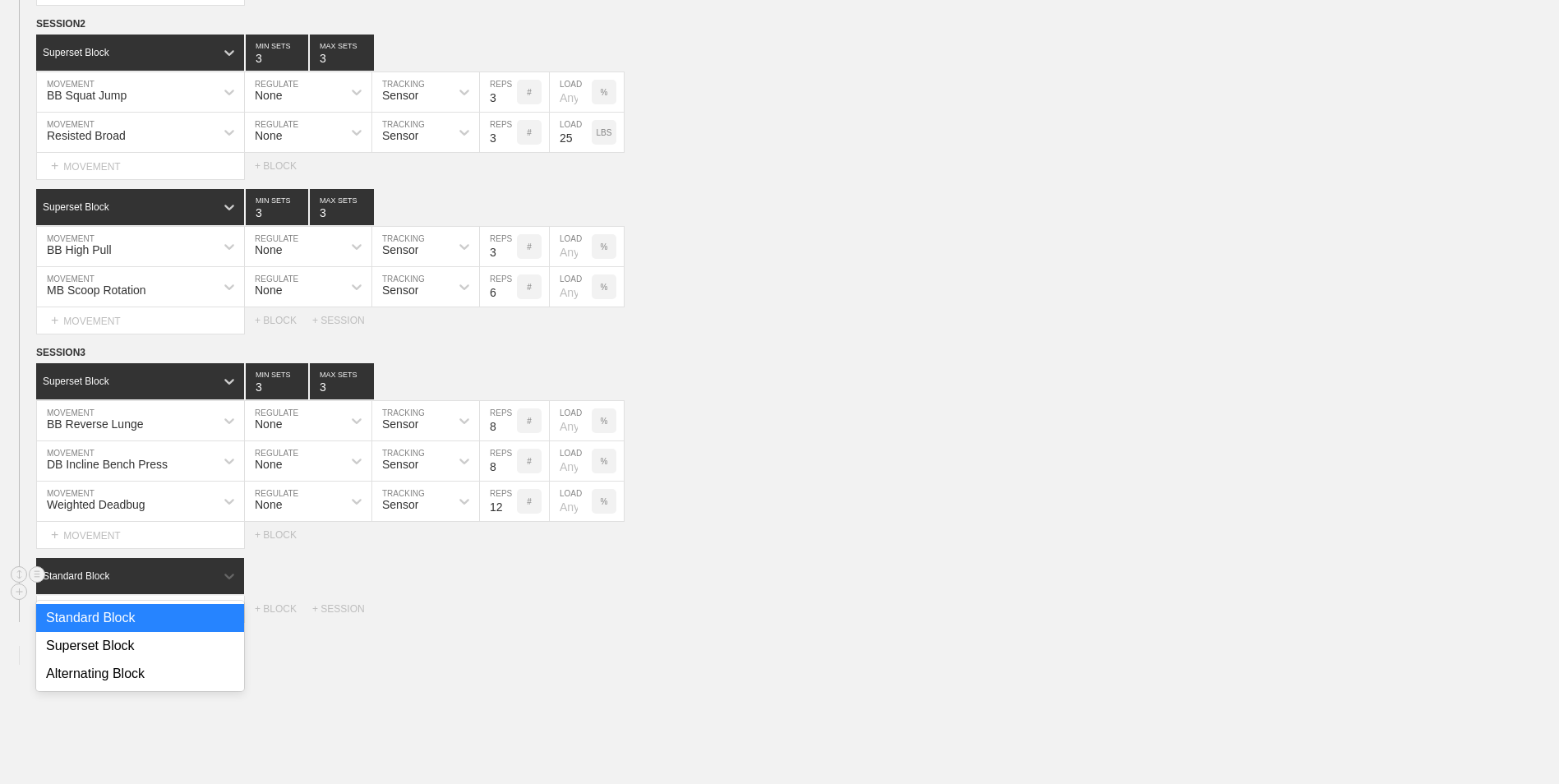
click at [170, 582] on div "Standard Block" at bounding box center [125, 576] width 178 height 15
click at [154, 652] on div "Superset Block" at bounding box center [140, 646] width 208 height 28
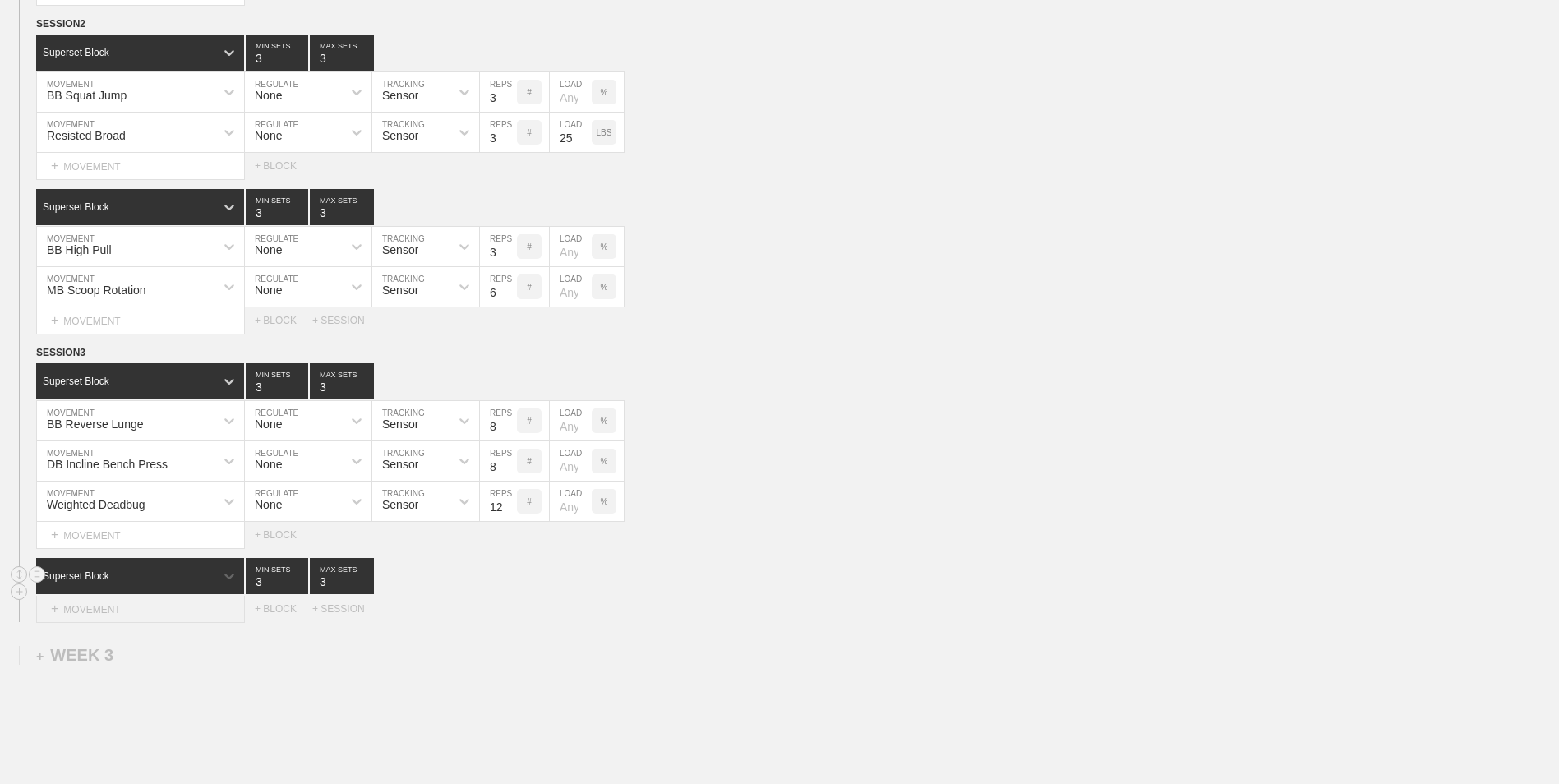
click at [146, 617] on div "+ MOVEMENT" at bounding box center [140, 609] width 209 height 27
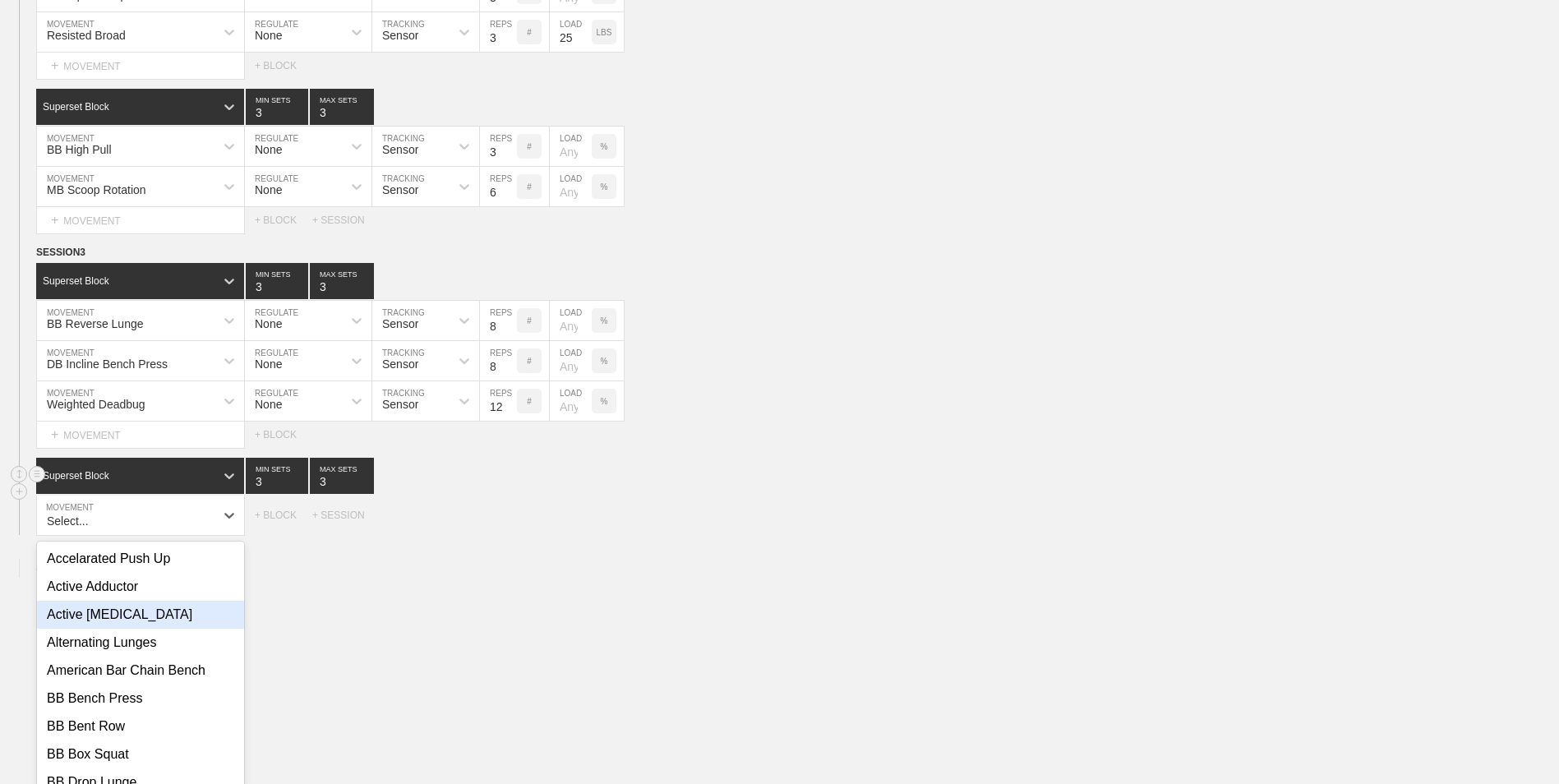
scroll to position [1151, 0]
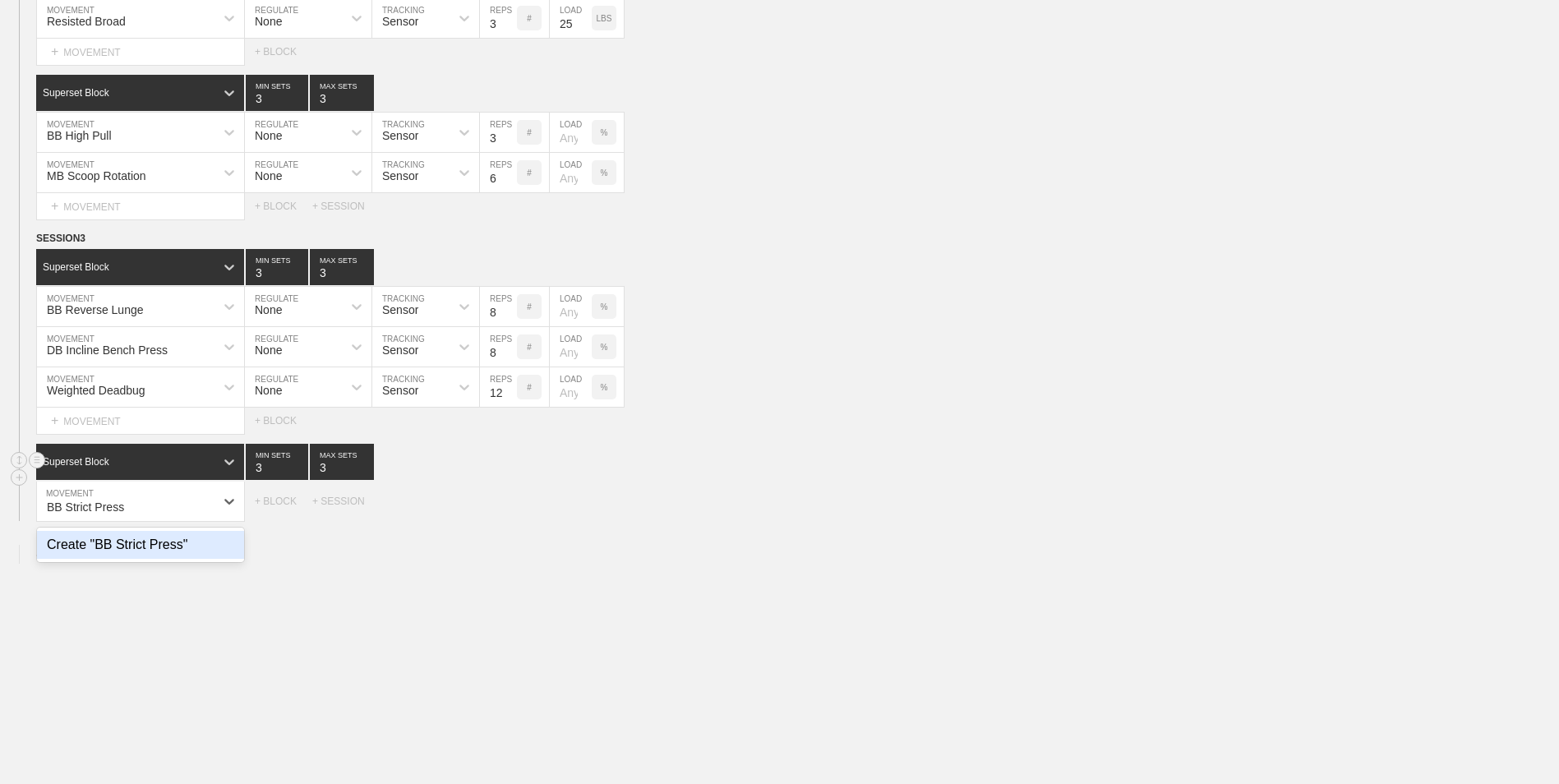
click at [147, 556] on div "Create "BB Strict Press"" at bounding box center [140, 545] width 207 height 28
type input "BB Strict Press"
click at [101, 540] on div "+ MOVEMENT" at bounding box center [140, 535] width 209 height 27
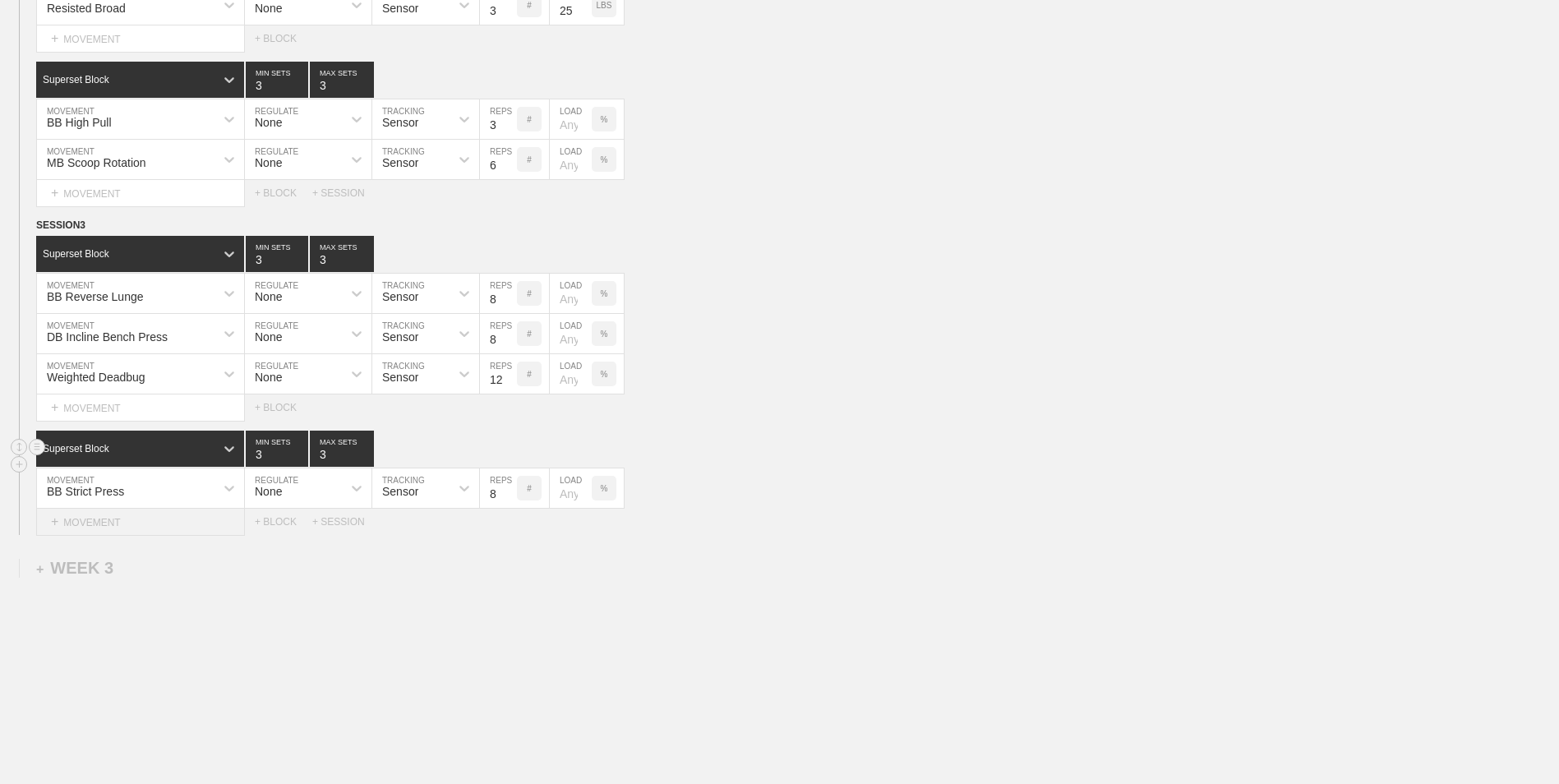
scroll to position [1191, 0]
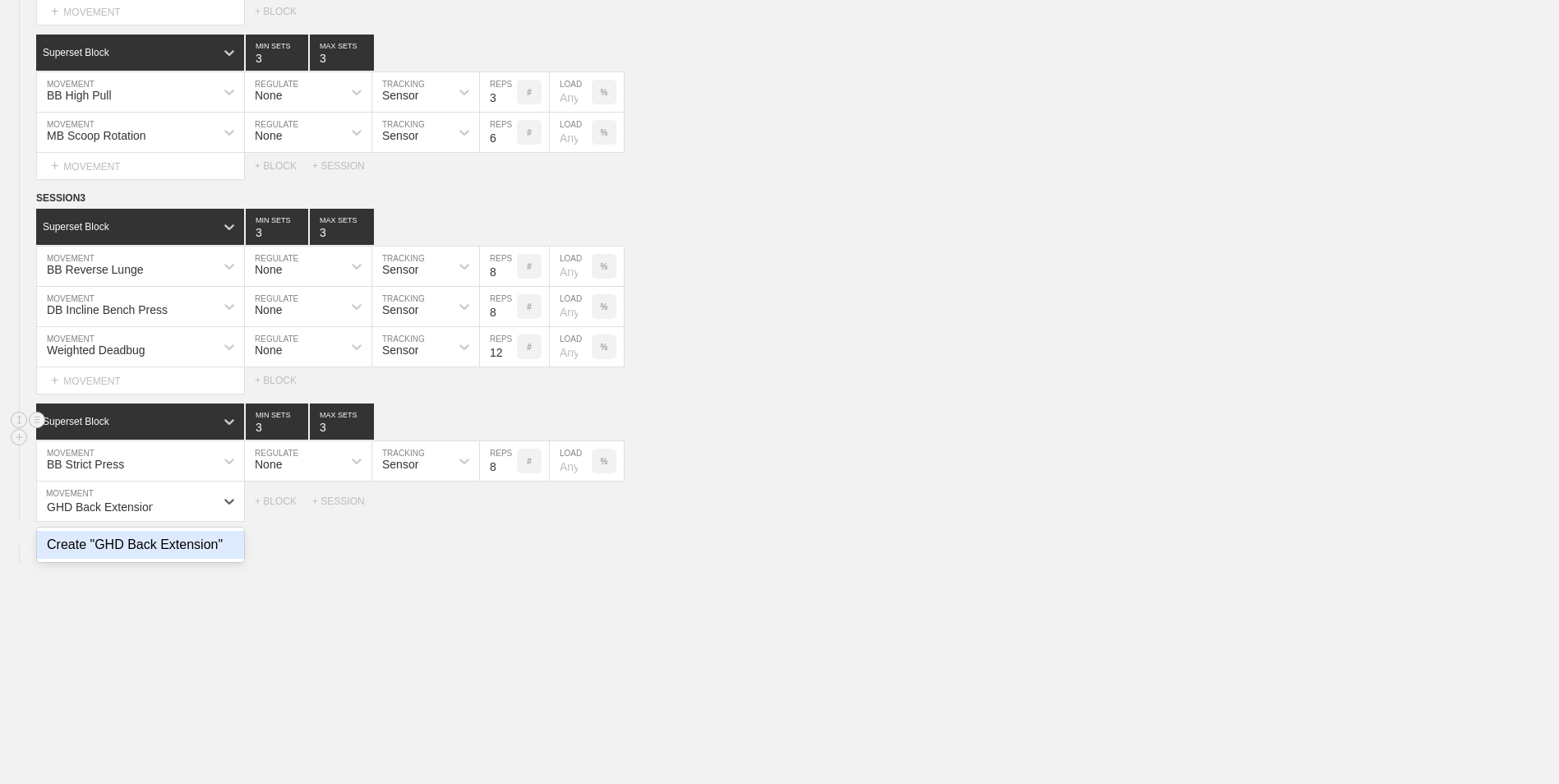
click at [116, 546] on div "Create "GHD Back Extension"" at bounding box center [140, 545] width 207 height 28
type input "GHD Back Extension"
click at [199, 529] on div "+ MOVEMENT" at bounding box center [140, 535] width 209 height 27
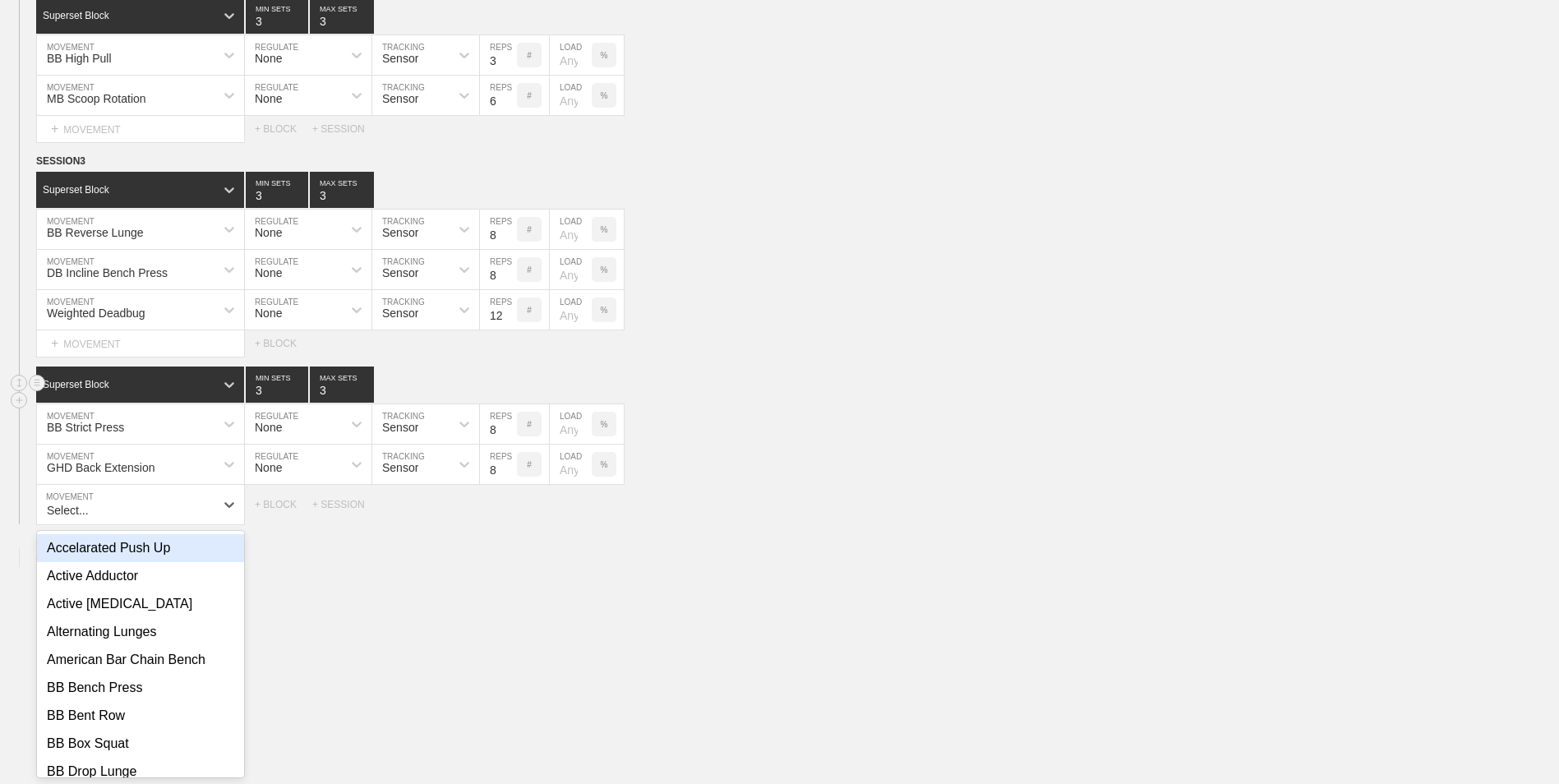
scroll to position [1231, 0]
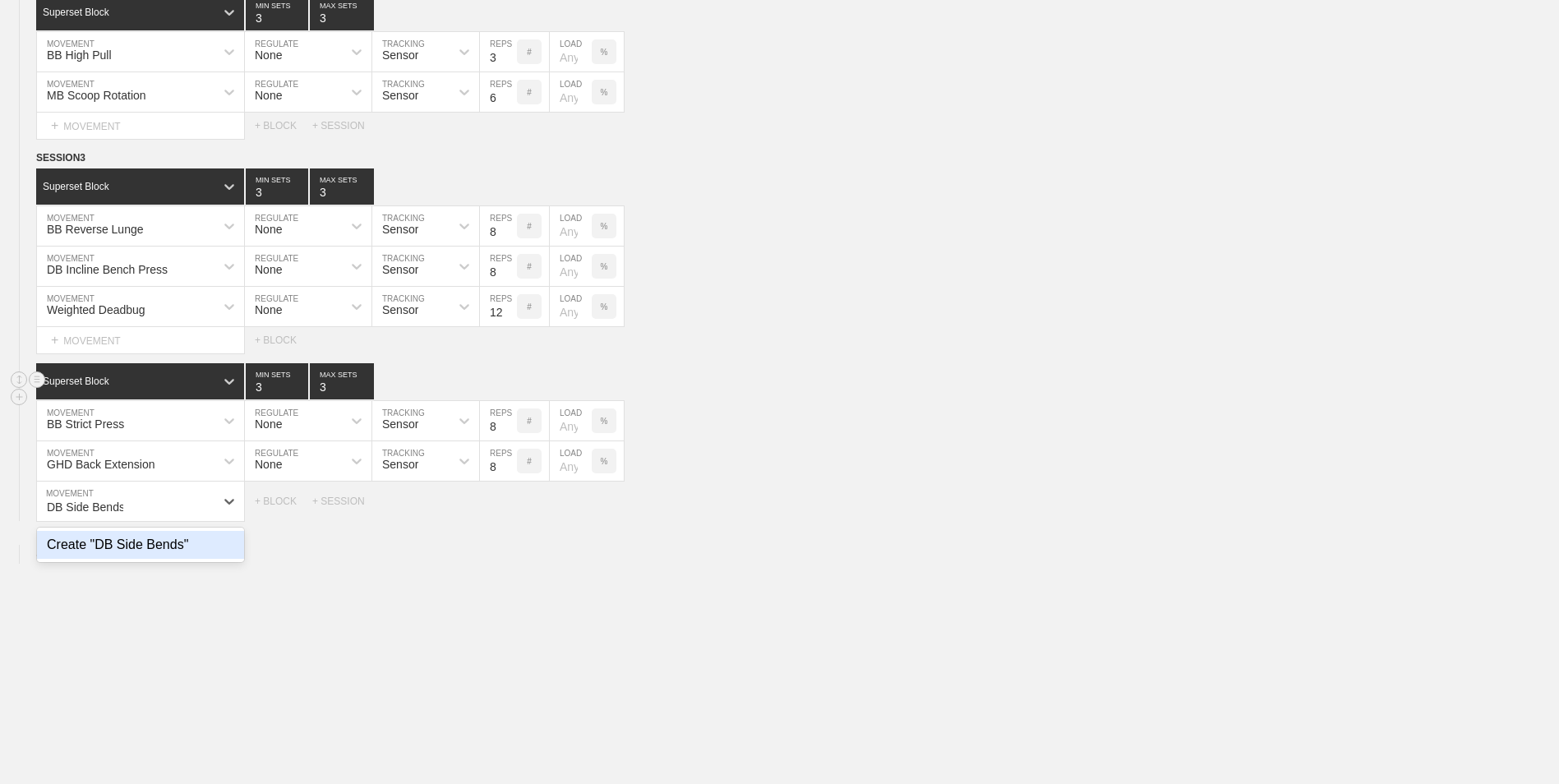
click at [185, 559] on div "Create "DB Side Bends"" at bounding box center [140, 545] width 207 height 28
type input "DB Side Bends"
click at [508, 507] on input "9" at bounding box center [498, 500] width 37 height 39
click at [508, 507] on input "10" at bounding box center [498, 500] width 37 height 39
click at [508, 507] on input "11" at bounding box center [498, 500] width 37 height 39
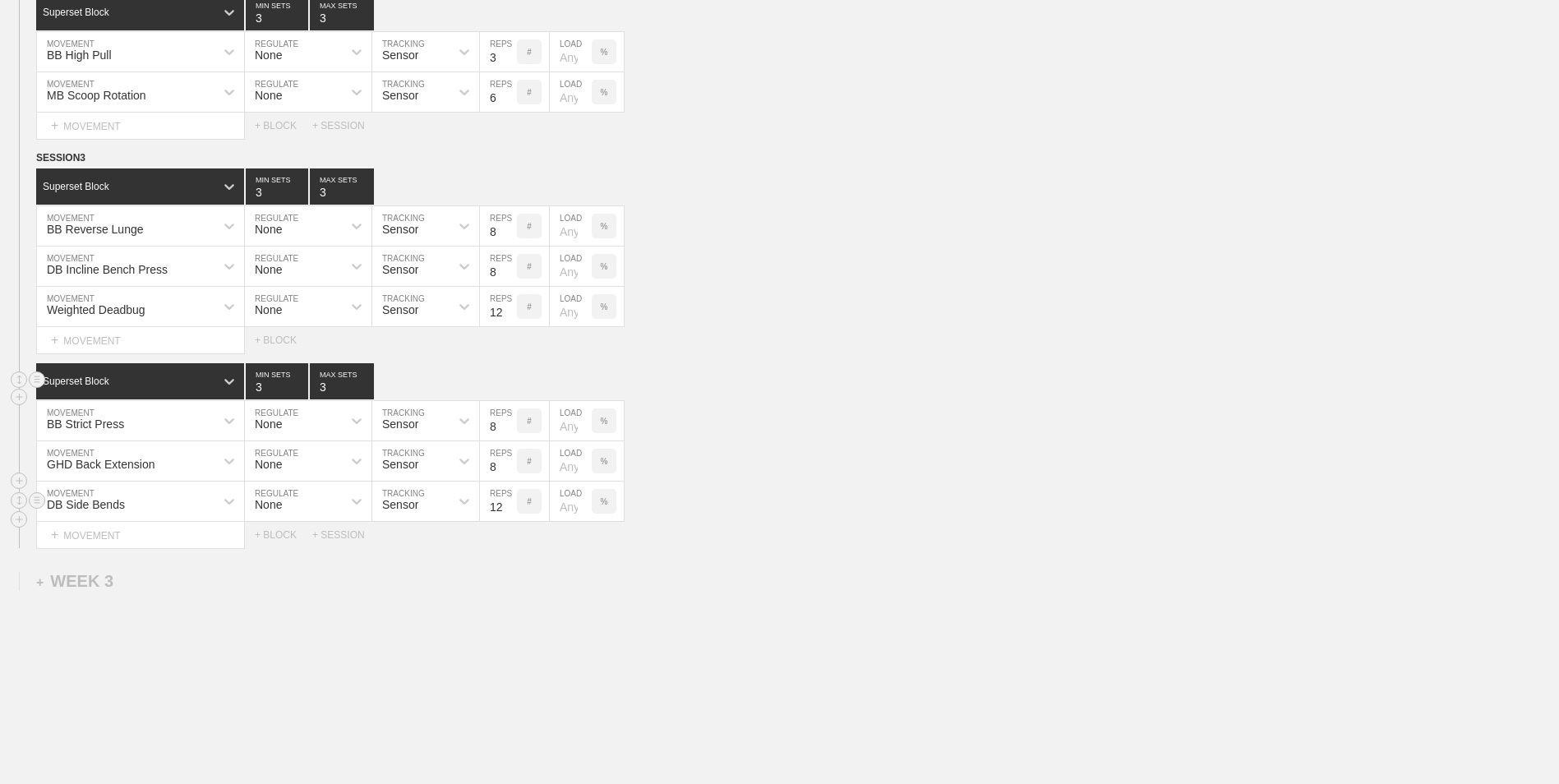
type input "12"
click at [508, 507] on input "12" at bounding box center [498, 500] width 37 height 39
click at [294, 532] on div "+ BLOCK" at bounding box center [283, 535] width 57 height 12
click at [225, 574] on icon at bounding box center [229, 576] width 17 height 17
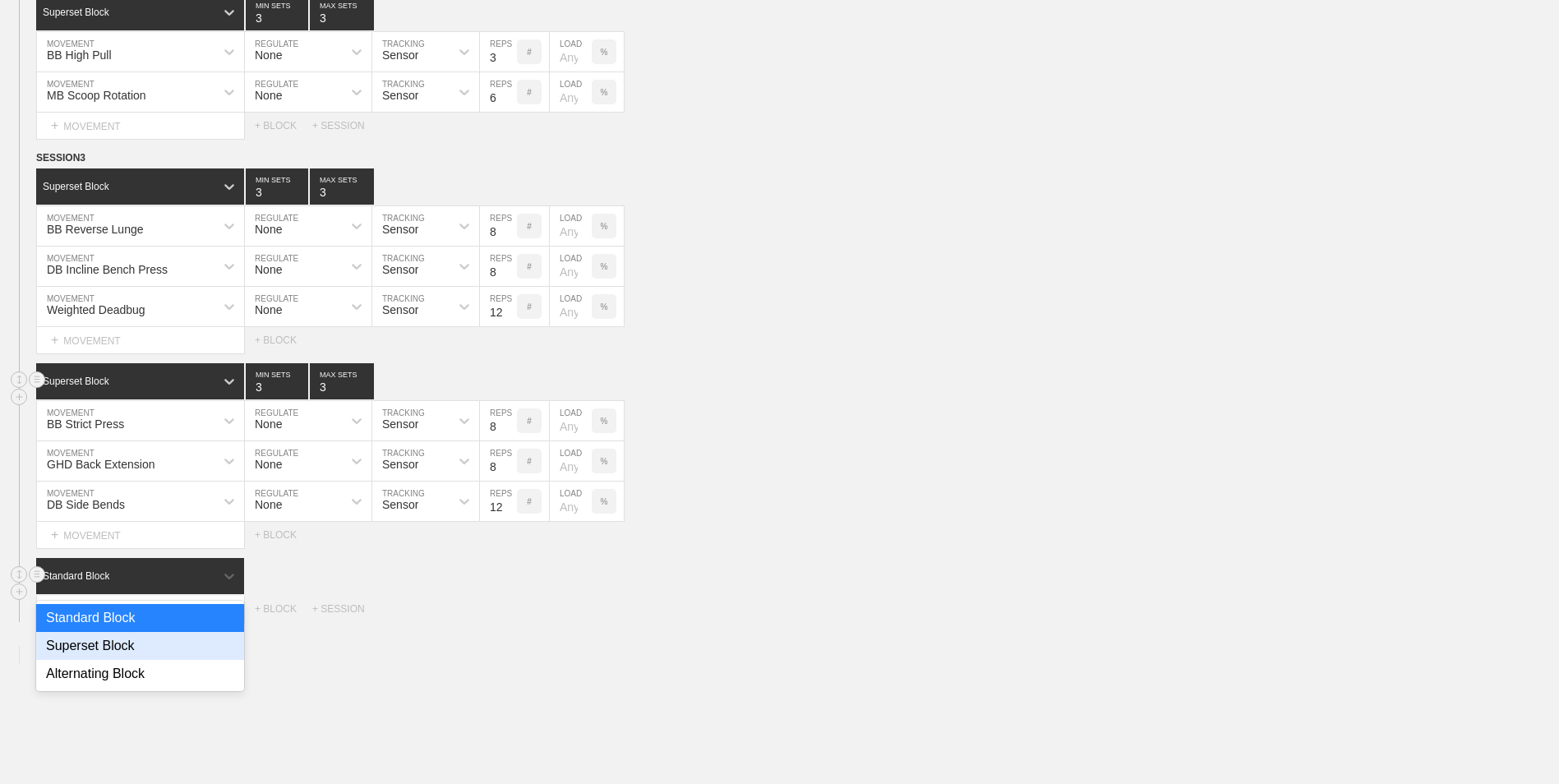
click at [198, 647] on div "Superset Block" at bounding box center [140, 646] width 208 height 28
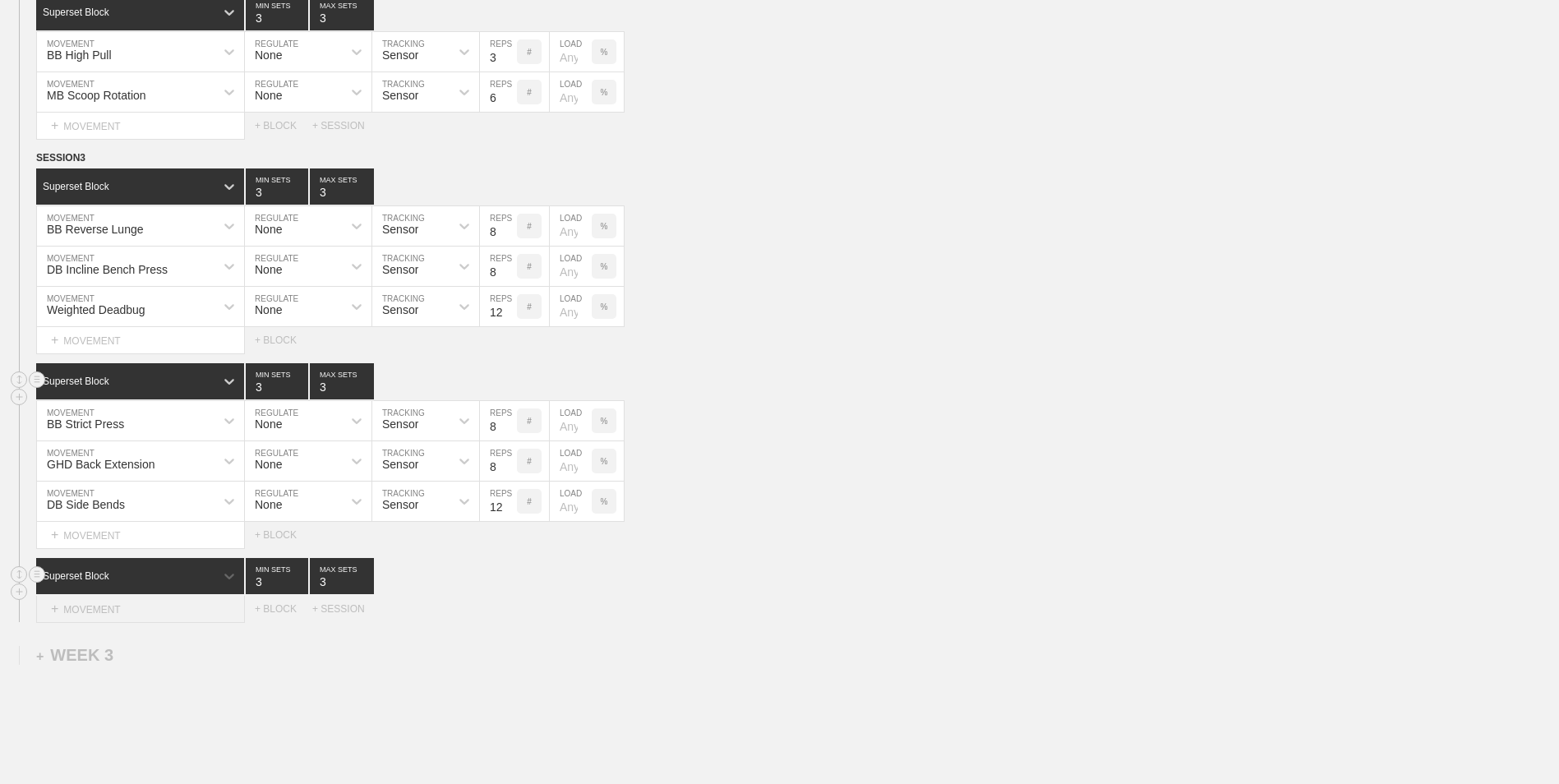
click at [196, 604] on div "+ MOVEMENT" at bounding box center [140, 609] width 209 height 27
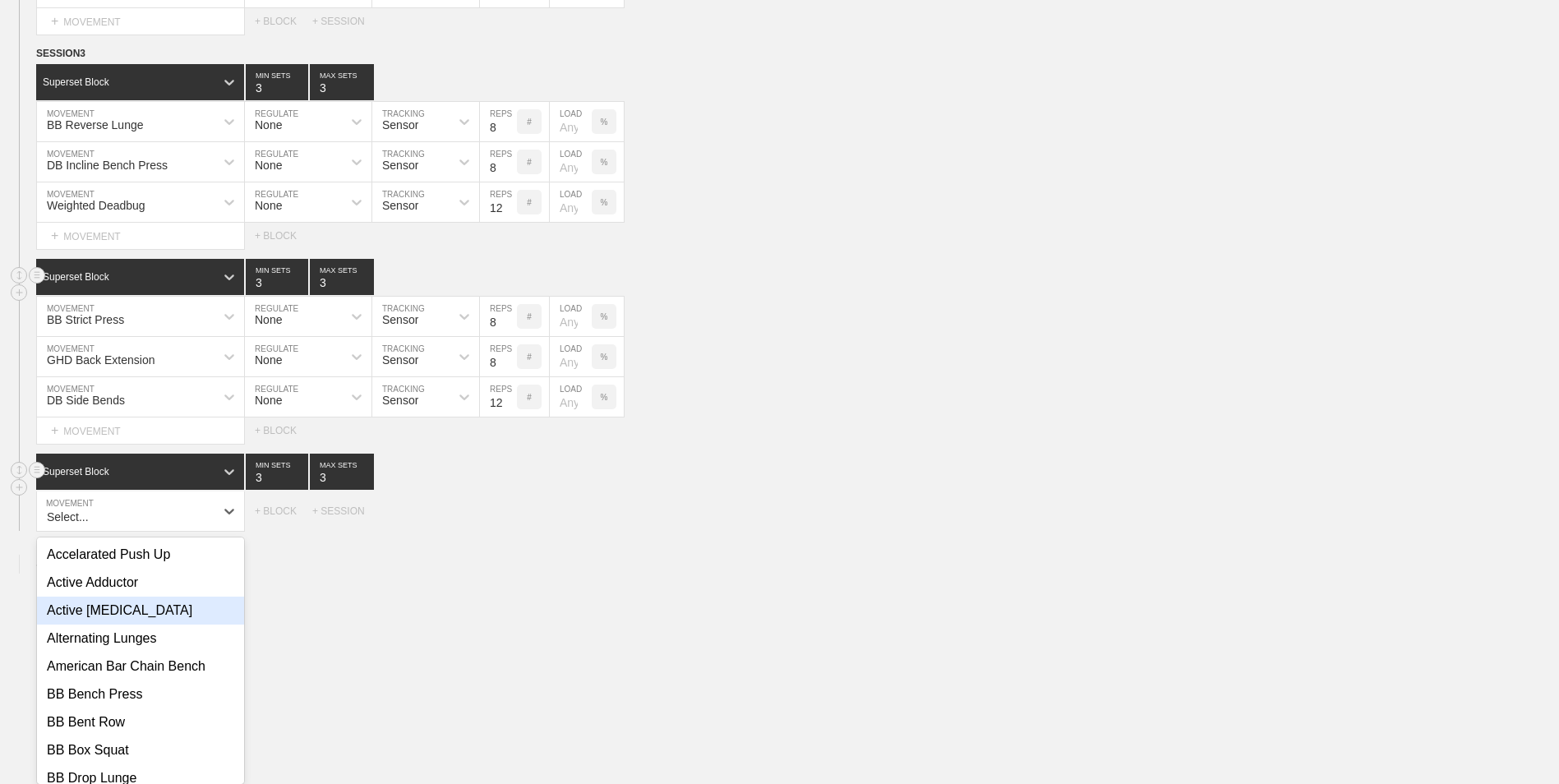
scroll to position [1346, 0]
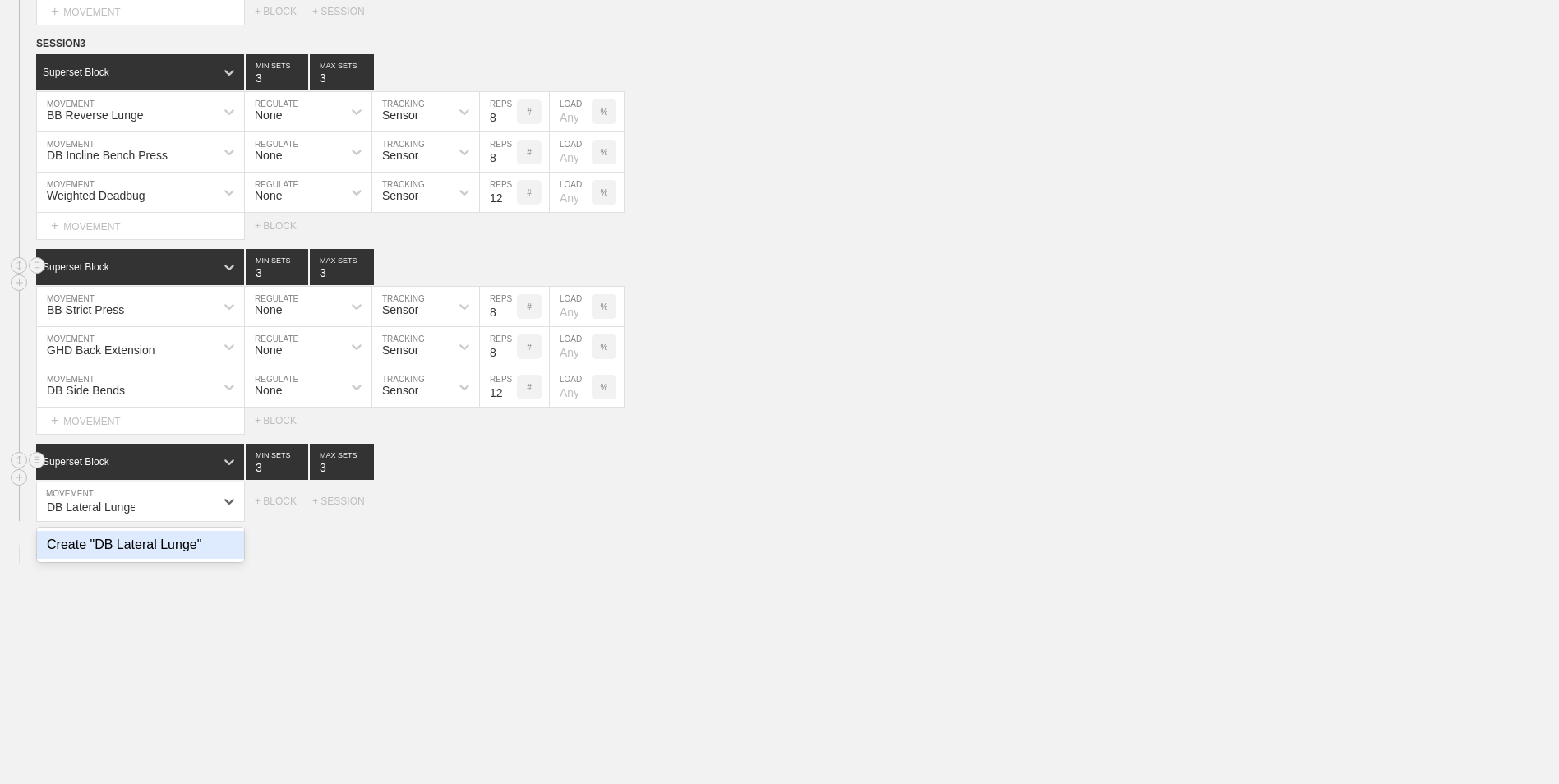
click at [180, 559] on div "Create "DB Lateral Lunge"" at bounding box center [140, 545] width 207 height 28
type input "DB Lateral Lunge"
click at [512, 505] on input "9" at bounding box center [498, 500] width 37 height 39
click at [512, 505] on input "10" at bounding box center [498, 500] width 37 height 39
click at [511, 512] on input "9" at bounding box center [498, 500] width 37 height 39
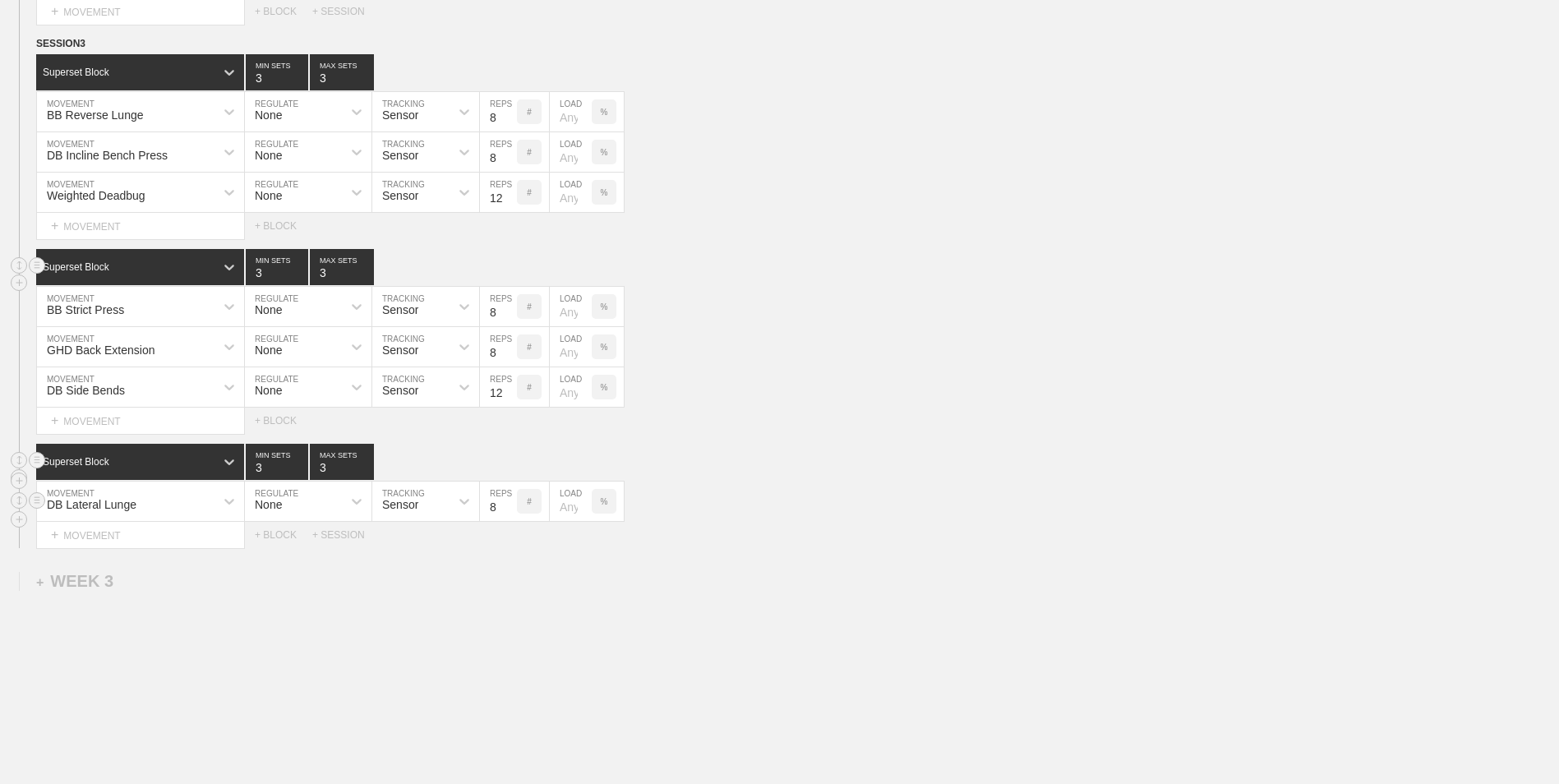
type input "8"
click at [511, 512] on input "8" at bounding box center [498, 500] width 37 height 39
click at [169, 535] on div "+ MOVEMENT" at bounding box center [140, 535] width 209 height 27
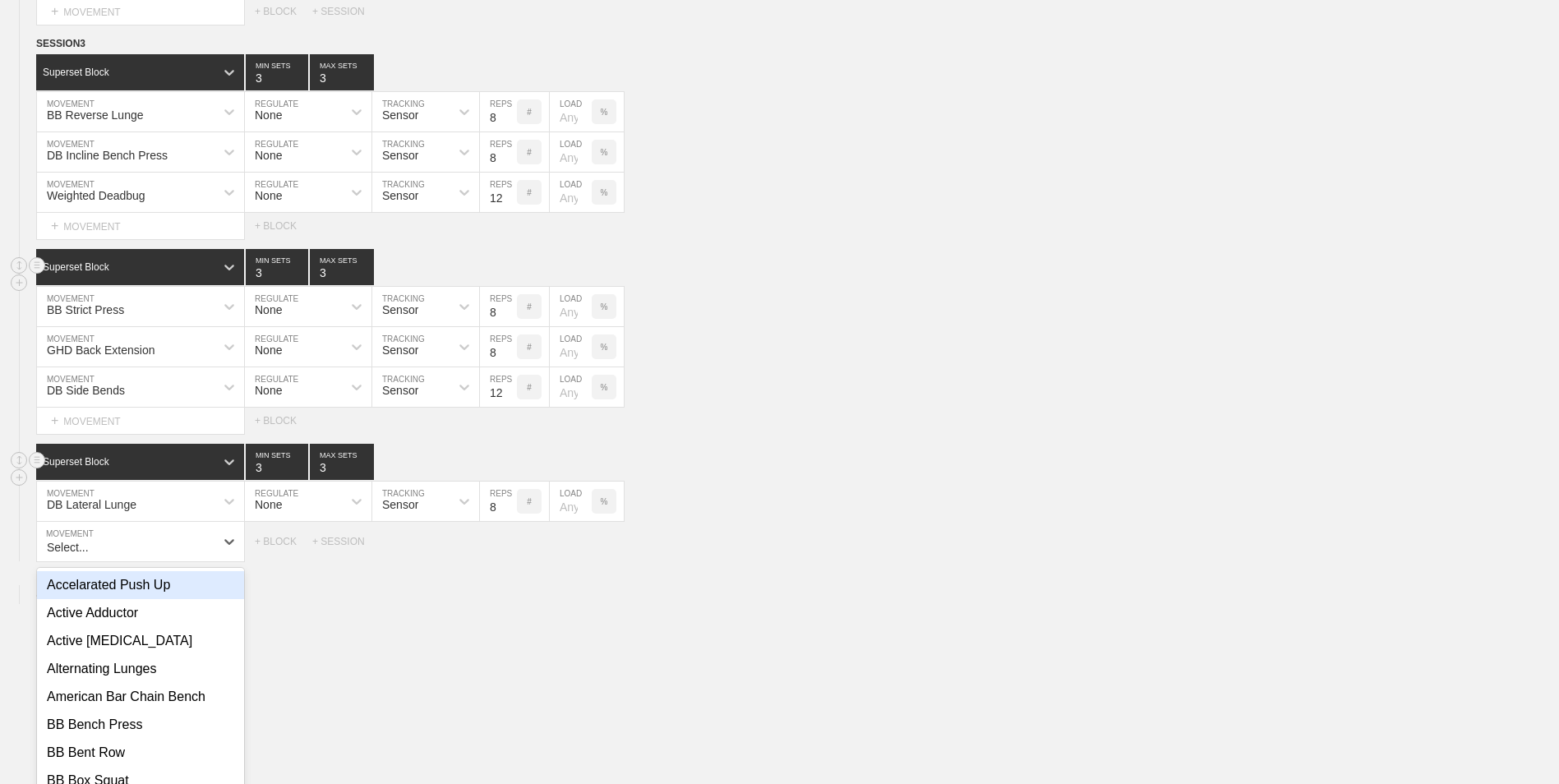
scroll to position [1386, 0]
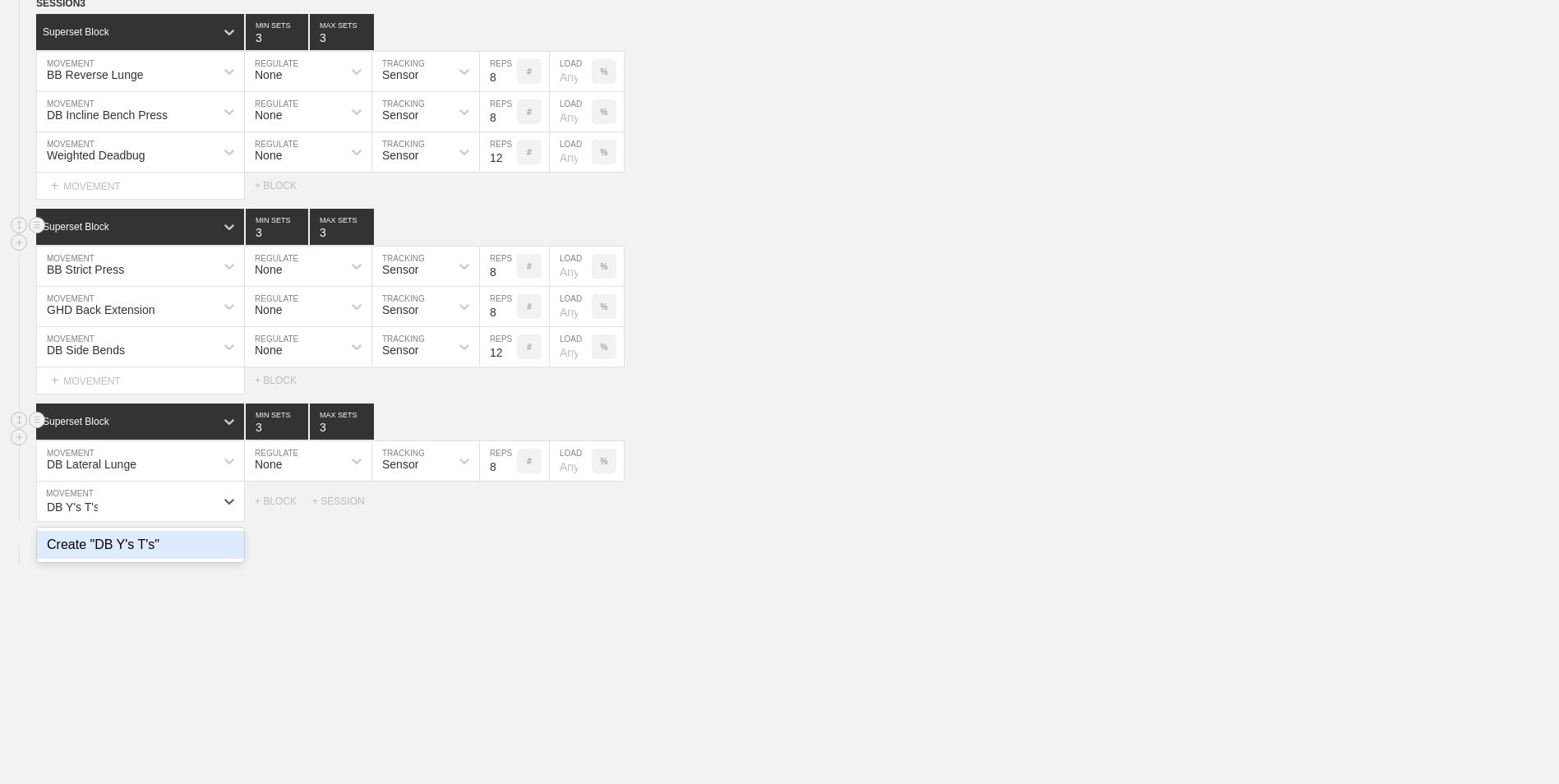
click at [166, 545] on div "Create "DB Y's T's"" at bounding box center [140, 545] width 207 height 28
type input "DB Y's T's"
click at [146, 531] on div "+ MOVEMENT" at bounding box center [140, 535] width 209 height 27
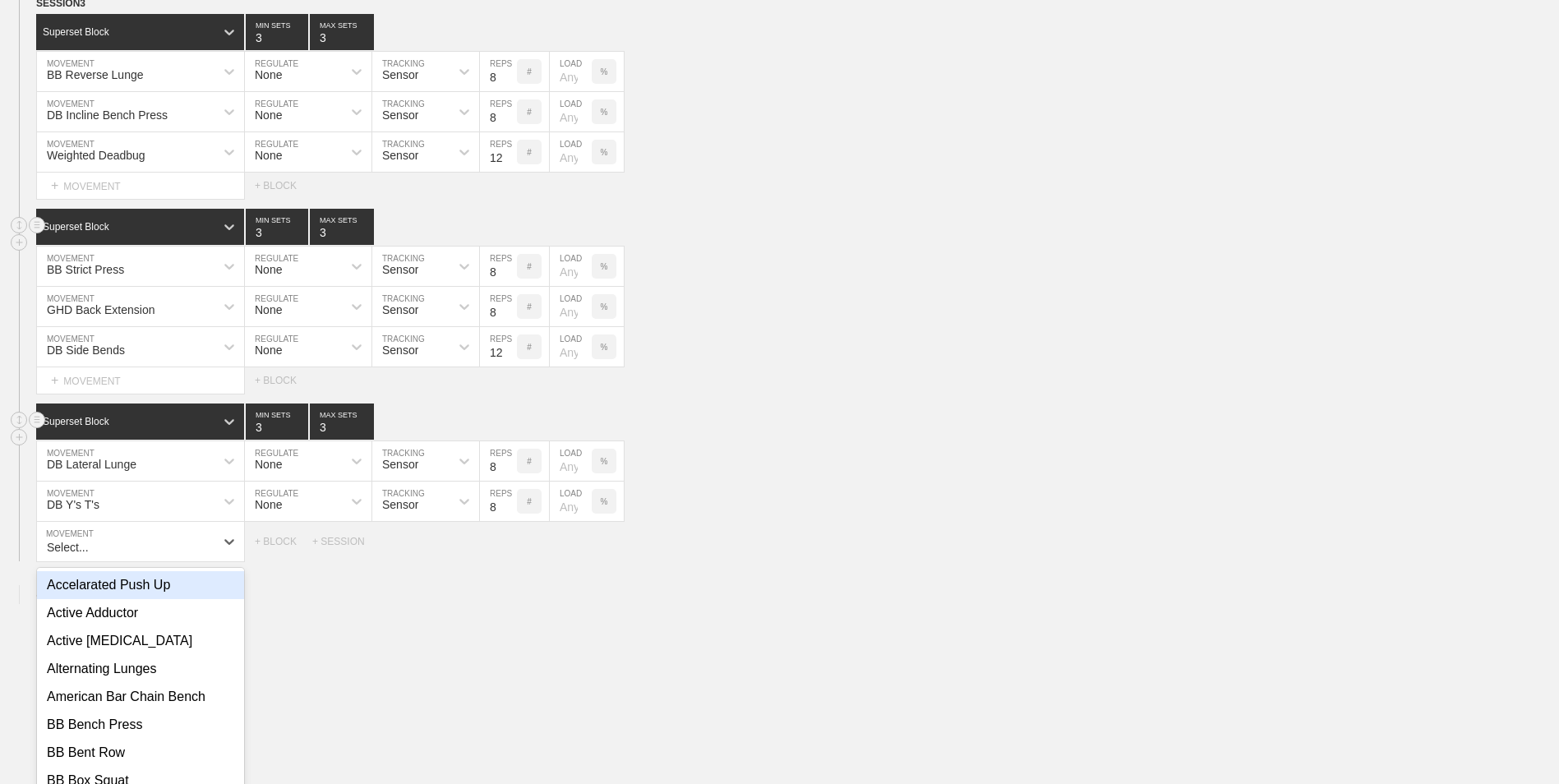
scroll to position [1427, 0]
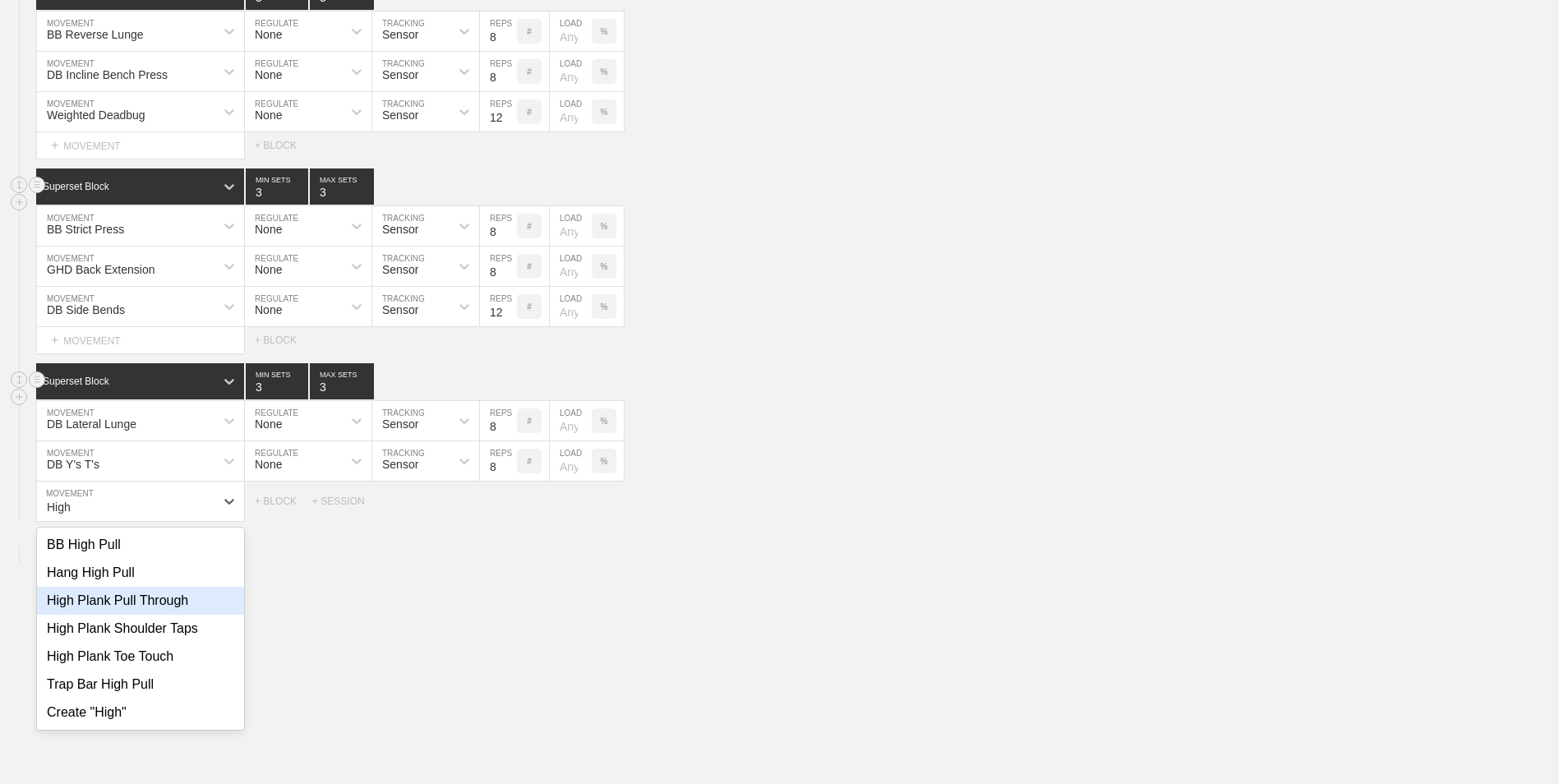
click at [150, 594] on div "High Plank Pull Through" at bounding box center [140, 601] width 207 height 28
type input "High"
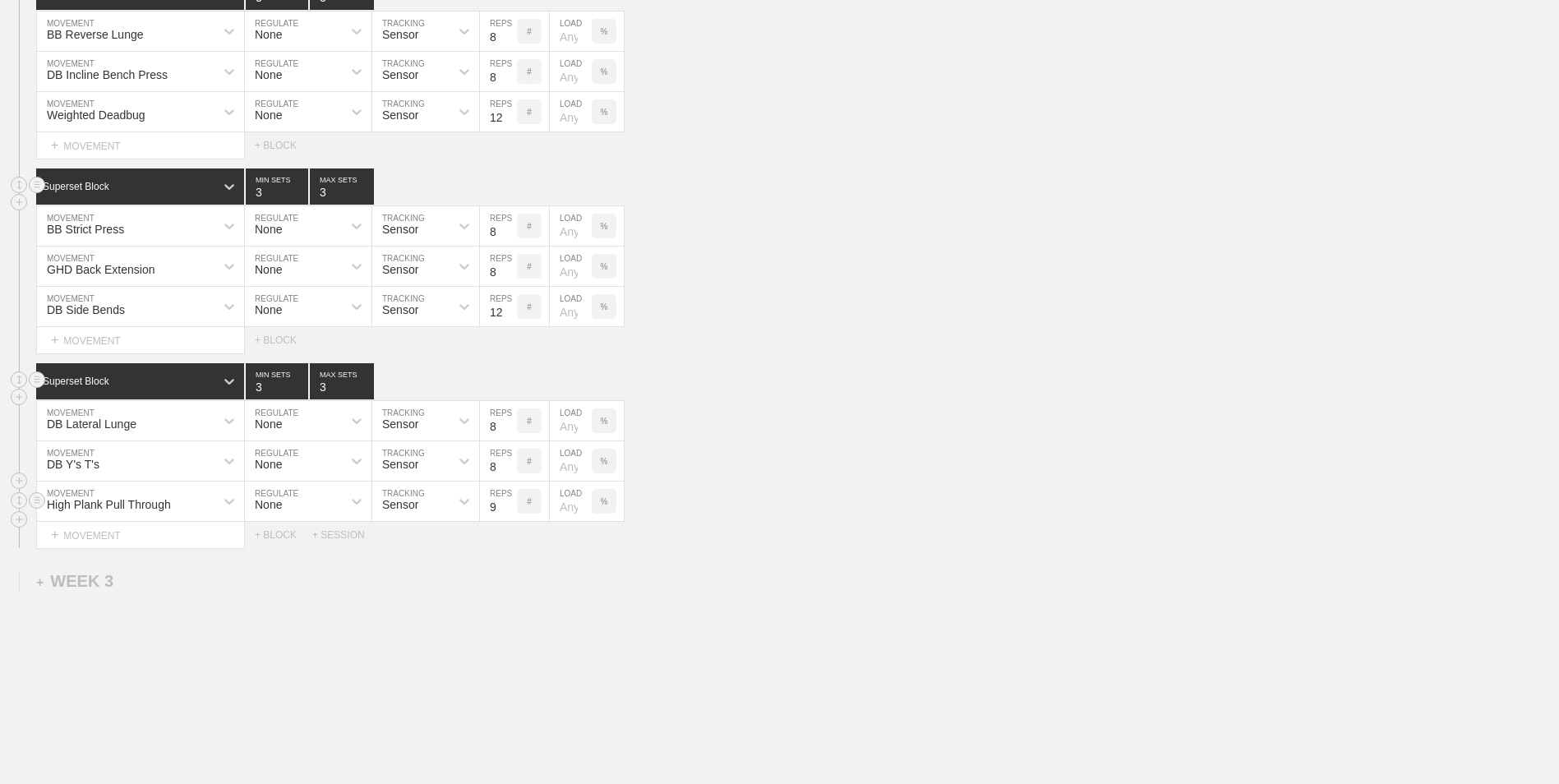
click at [507, 507] on input "9" at bounding box center [498, 500] width 37 height 39
type input "10"
click at [507, 507] on input "10" at bounding box center [498, 500] width 37 height 39
click at [274, 539] on div "+ BLOCK" at bounding box center [283, 535] width 57 height 12
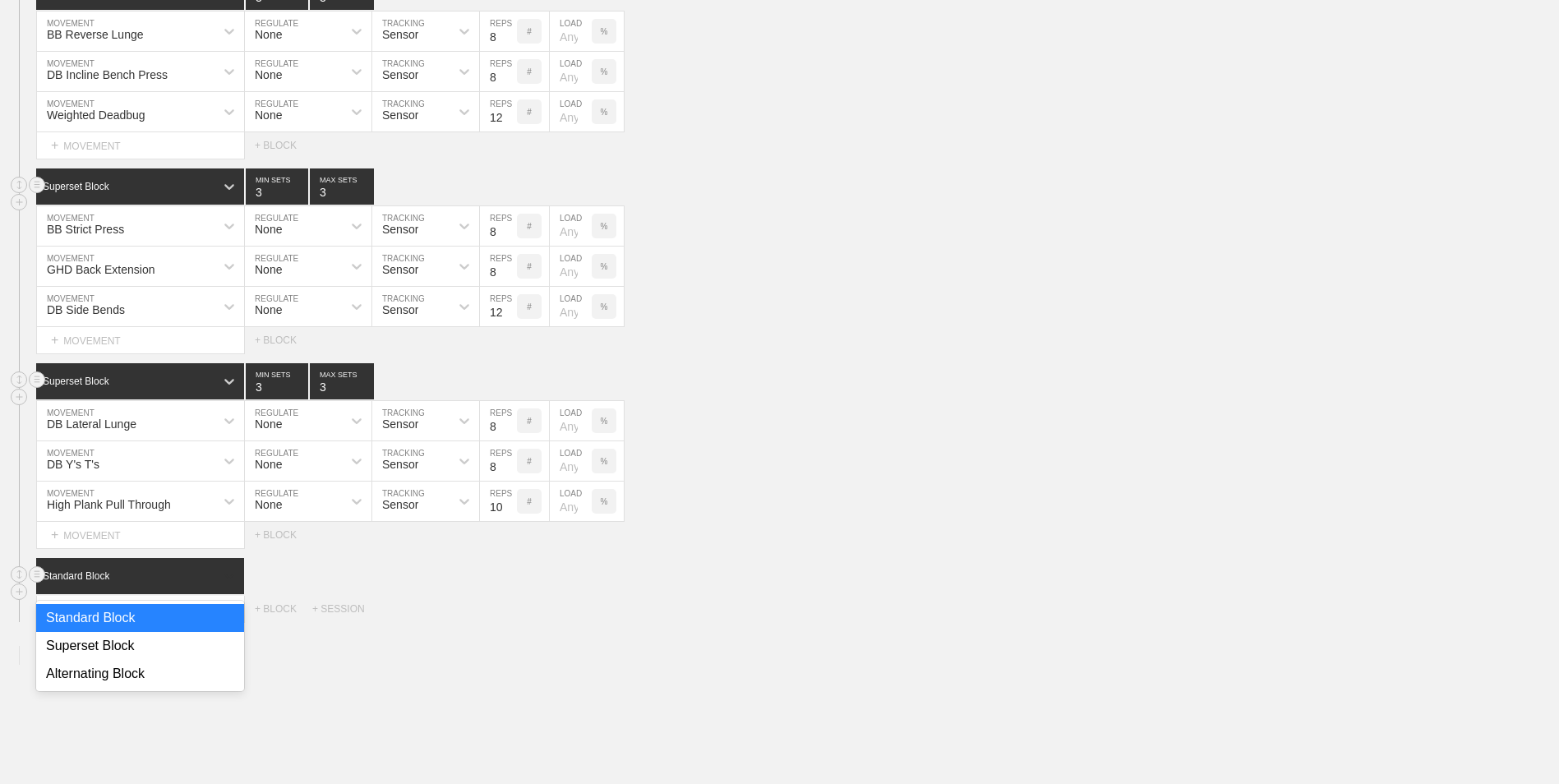
click at [234, 581] on icon at bounding box center [229, 576] width 17 height 17
click at [193, 648] on div "Superset Block" at bounding box center [140, 646] width 208 height 28
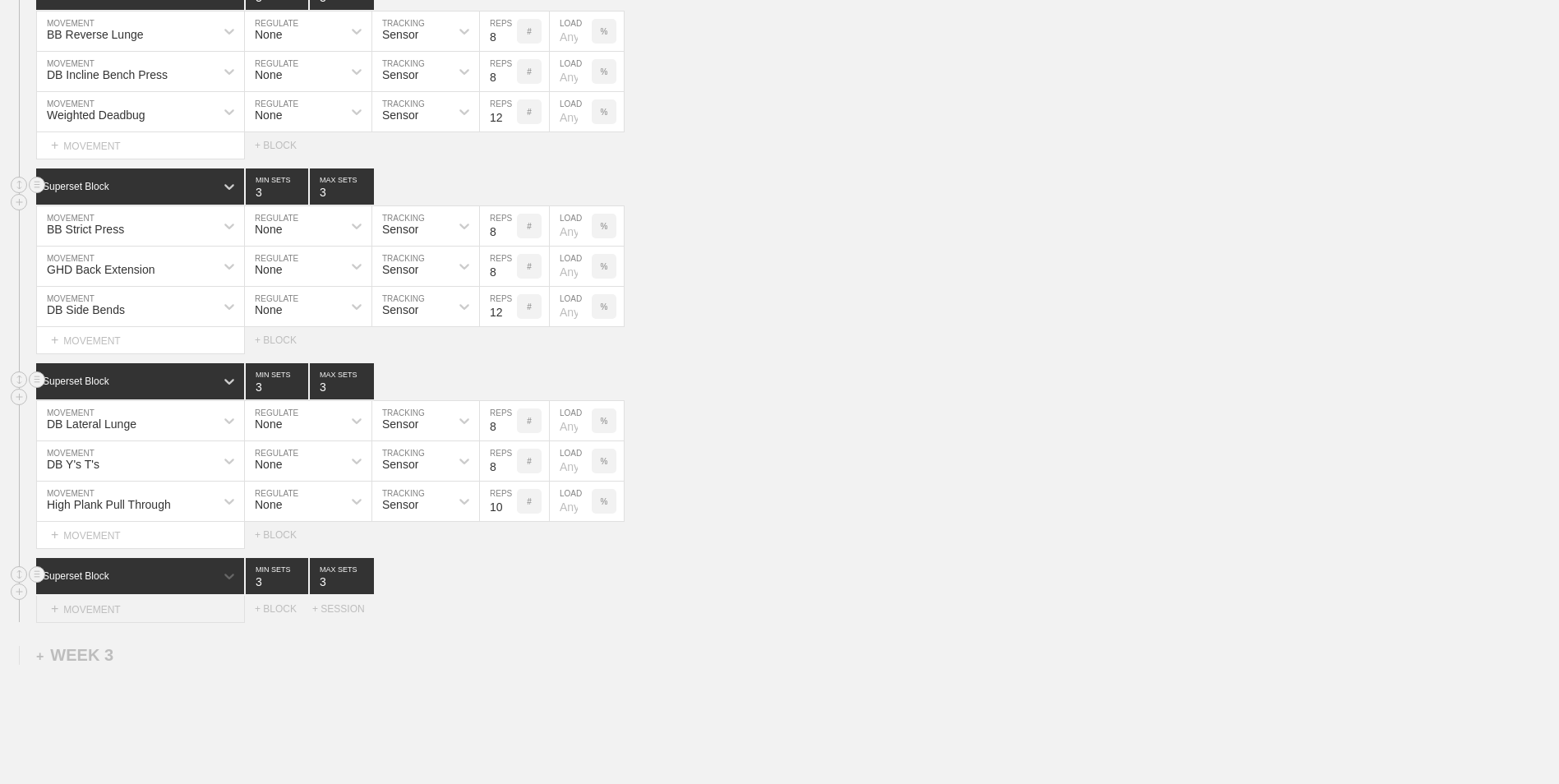
click at [205, 609] on div "+ MOVEMENT" at bounding box center [140, 609] width 209 height 27
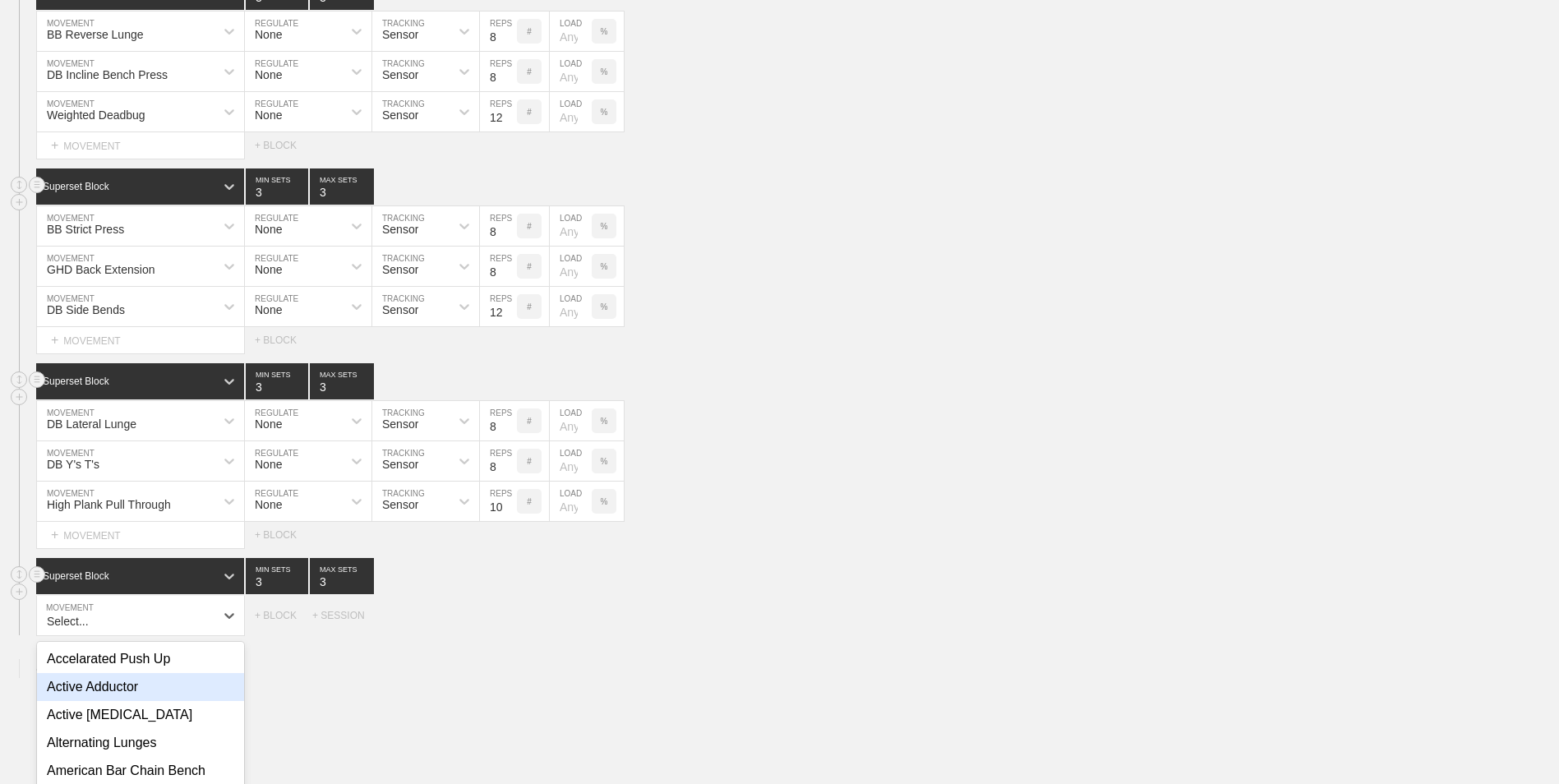
scroll to position [1541, 0]
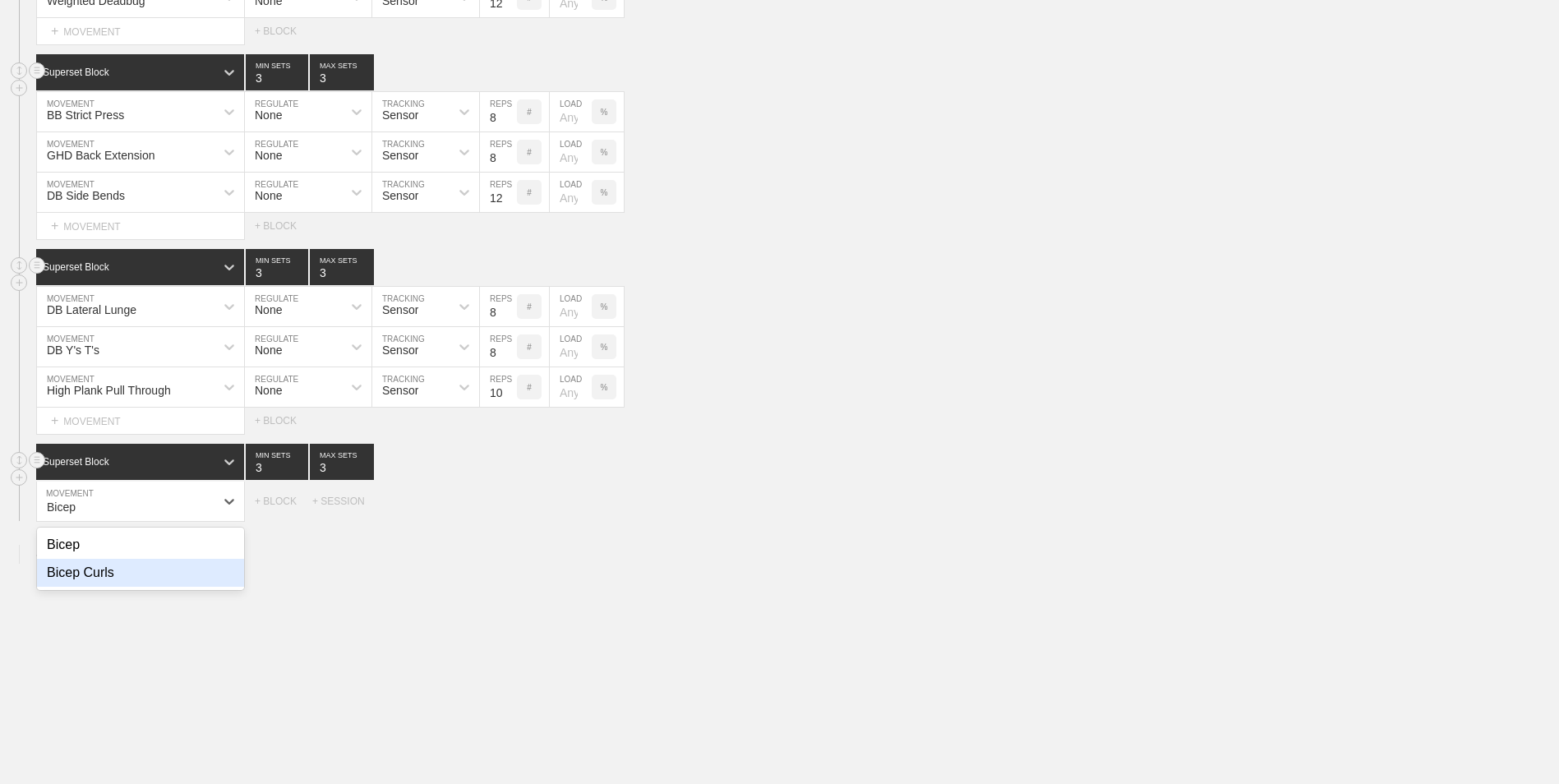
click at [181, 568] on div "Bicep Curls" at bounding box center [140, 573] width 207 height 28
type input "Bicep"
click at [201, 531] on div "+ MOVEMENT" at bounding box center [140, 535] width 209 height 27
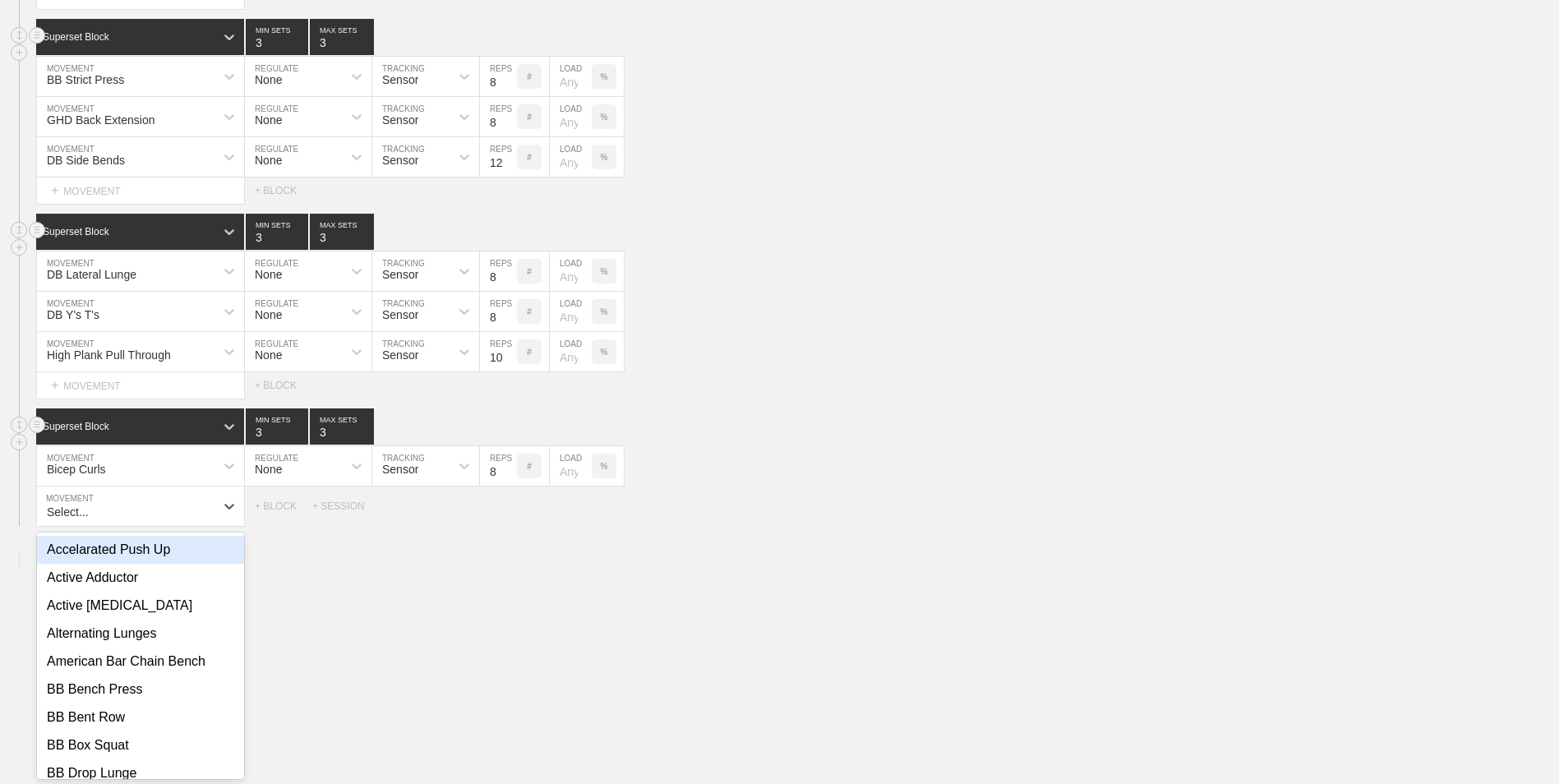
scroll to position [1580, 0]
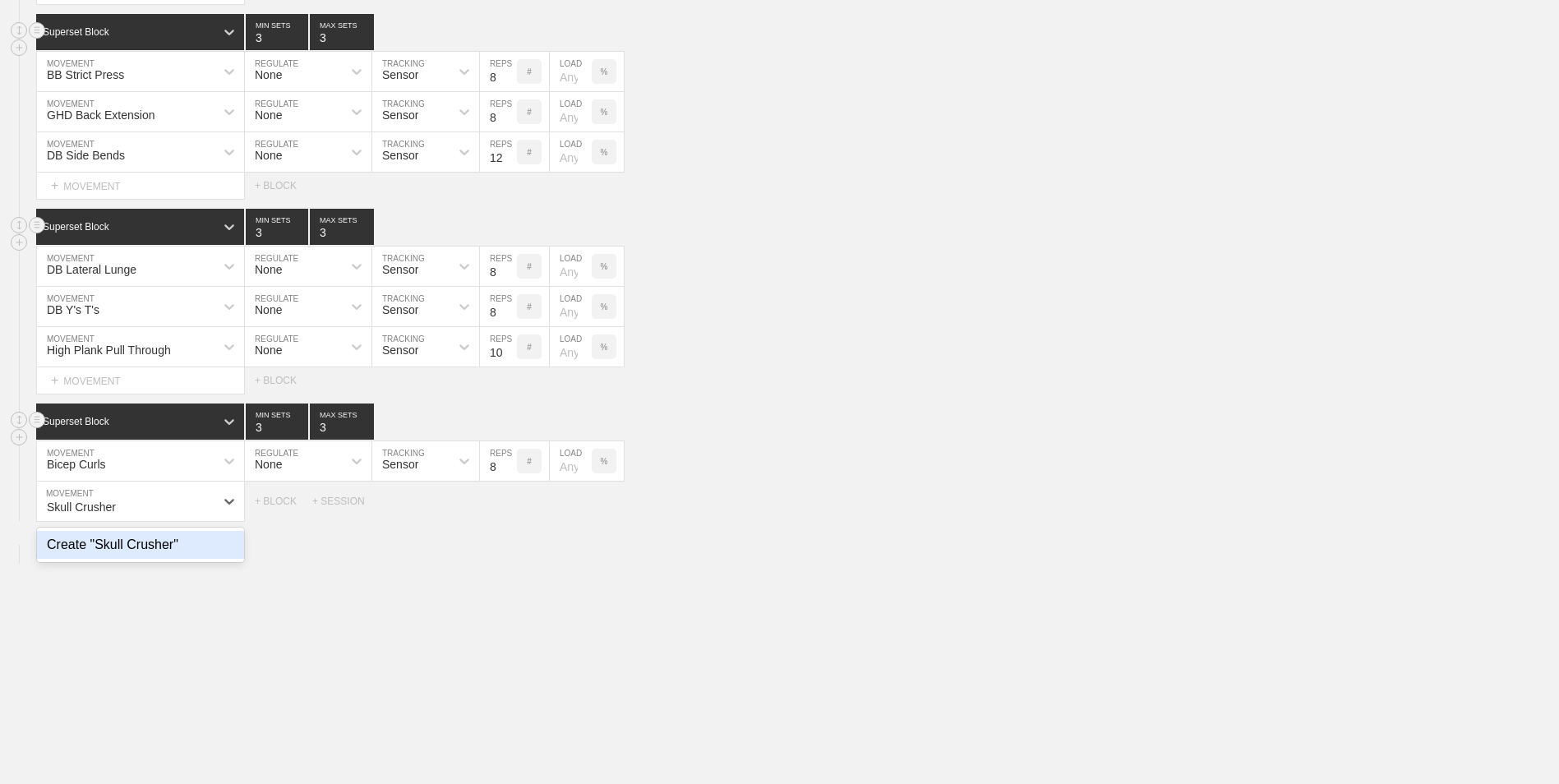
click at [201, 545] on div "Create "Skull Crusher"" at bounding box center [140, 545] width 207 height 28
type input "Skull Crusher"
click at [509, 463] on input "9" at bounding box center [498, 461] width 37 height 39
click at [509, 463] on input "10" at bounding box center [498, 461] width 37 height 39
click at [509, 463] on input "11" at bounding box center [498, 461] width 37 height 39
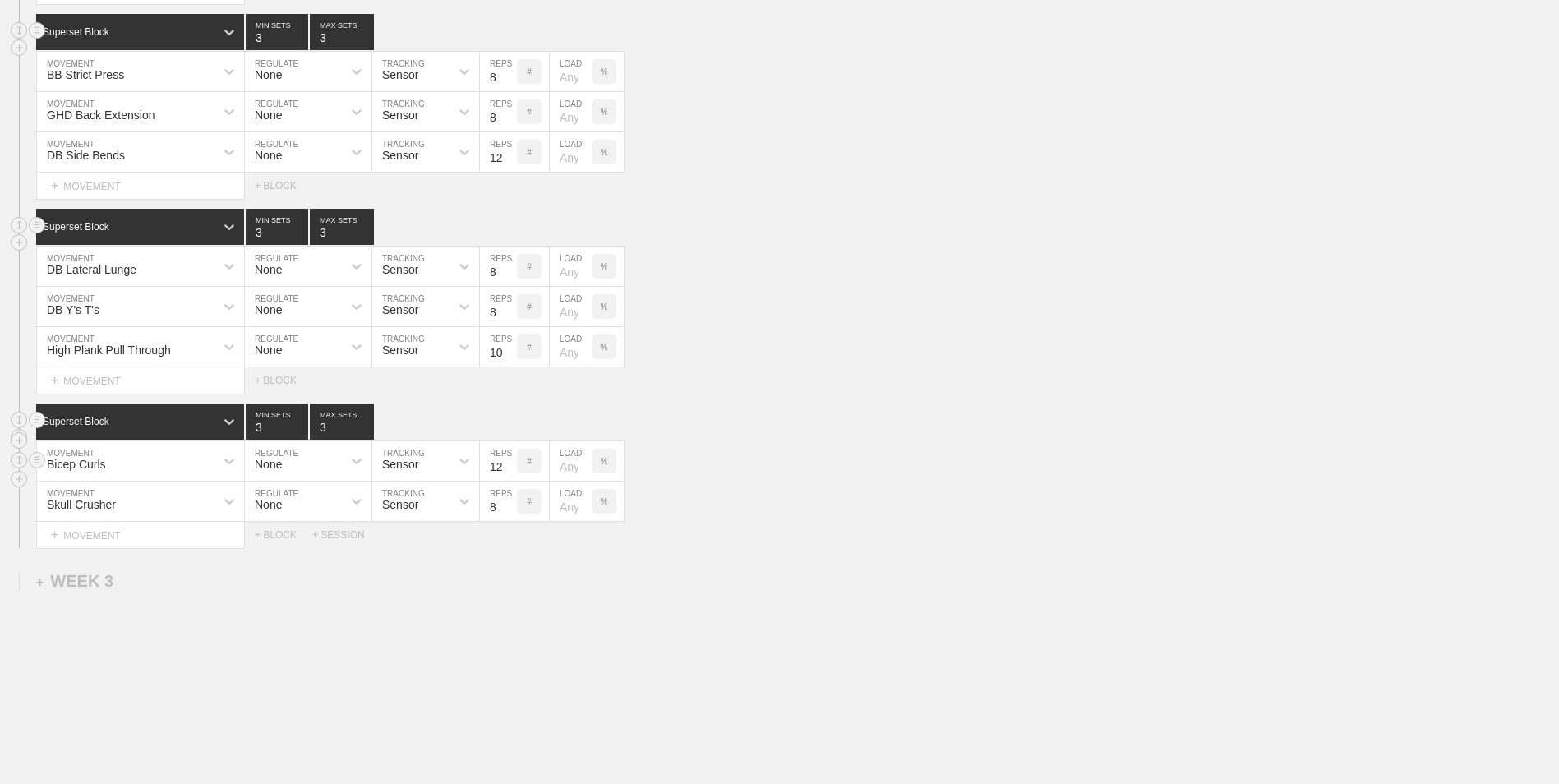
type input "12"
click at [509, 463] on input "12" at bounding box center [498, 461] width 37 height 39
click at [508, 505] on input "9" at bounding box center [498, 500] width 37 height 39
click at [508, 505] on input "10" at bounding box center [498, 500] width 37 height 39
click at [508, 505] on input "11" at bounding box center [498, 500] width 37 height 39
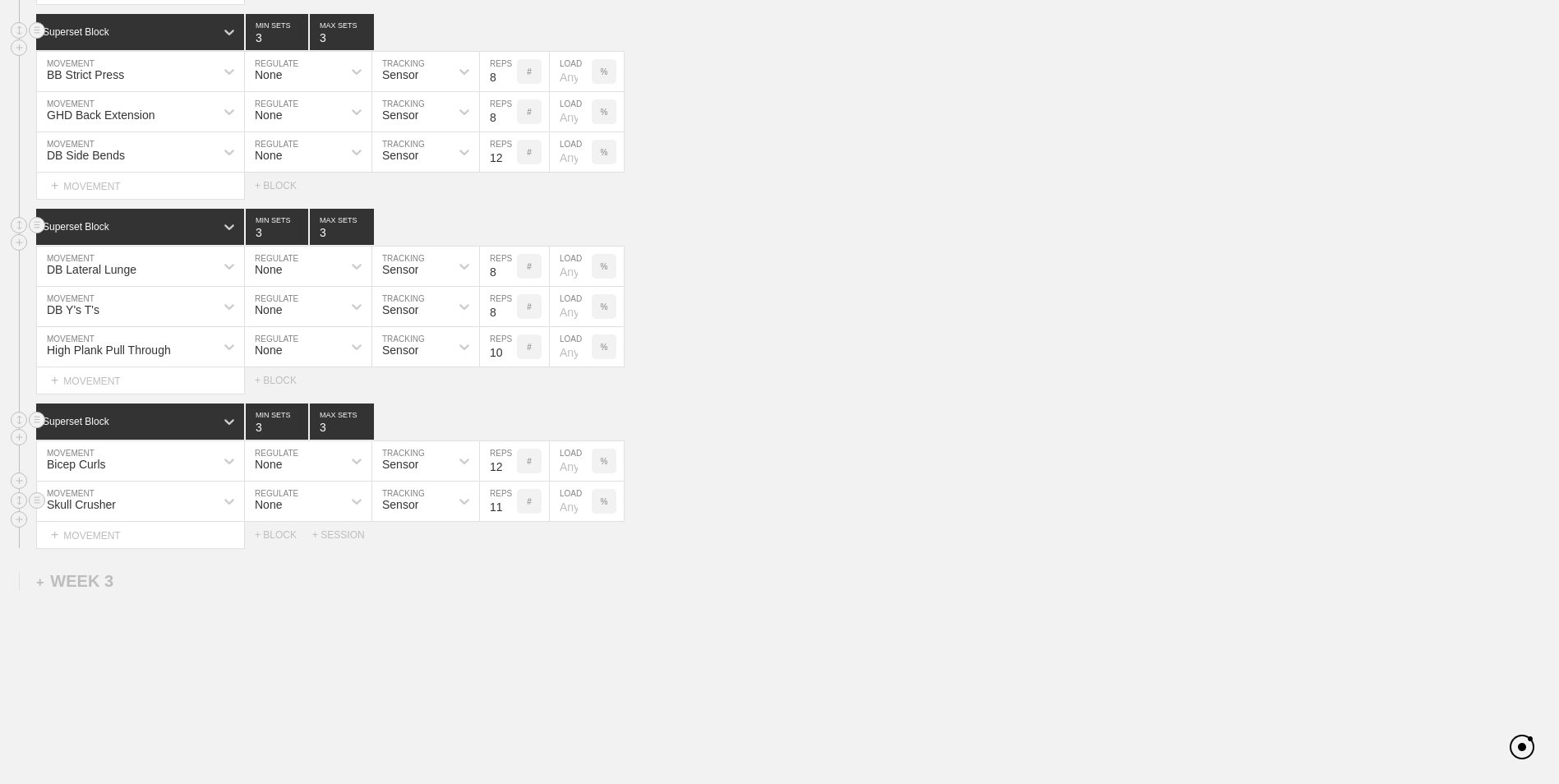
type input "12"
click at [508, 505] on input "12" at bounding box center [498, 500] width 37 height 39
click at [149, 538] on div "+ MOVEMENT" at bounding box center [140, 535] width 209 height 27
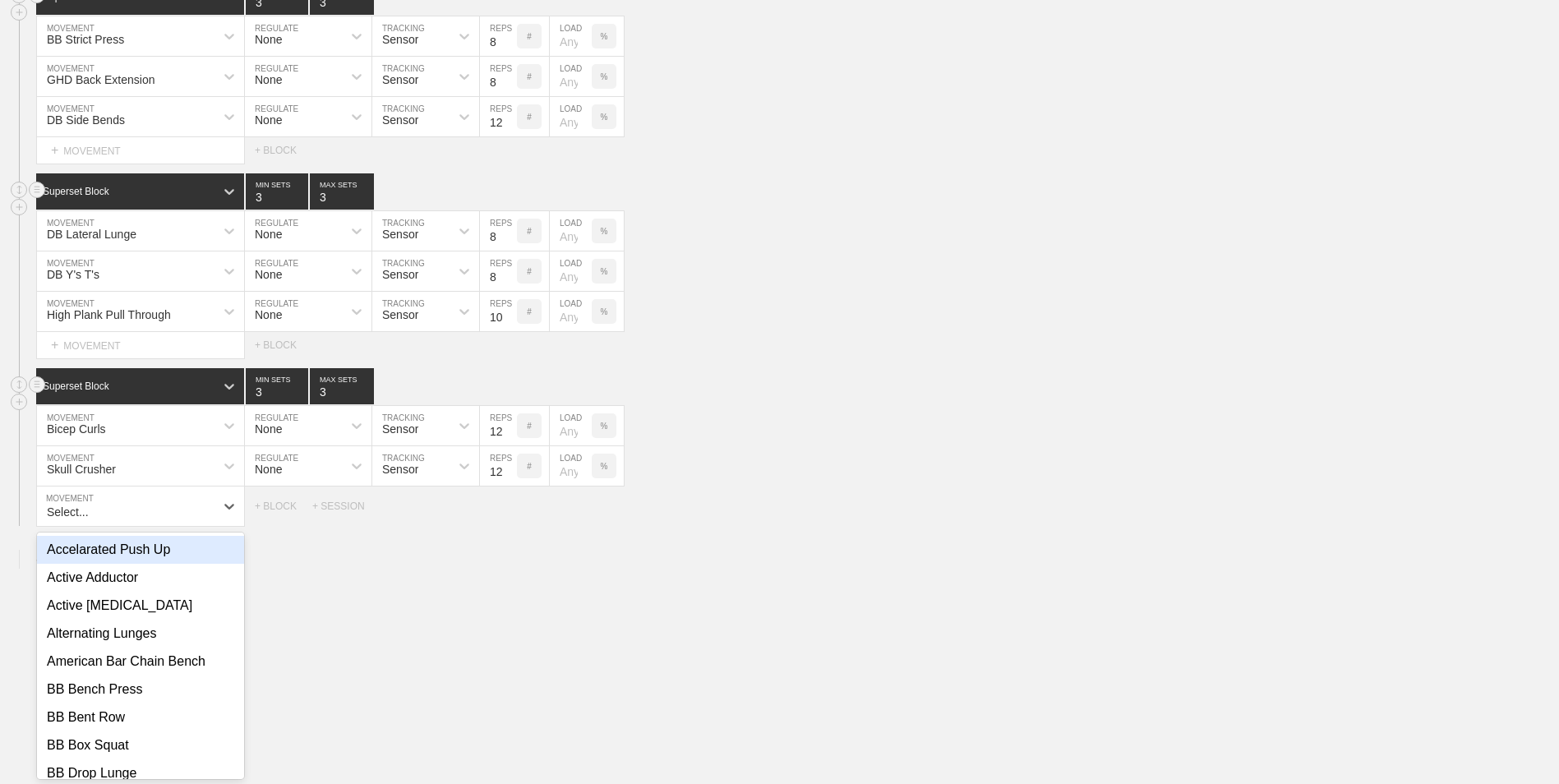
scroll to position [1621, 0]
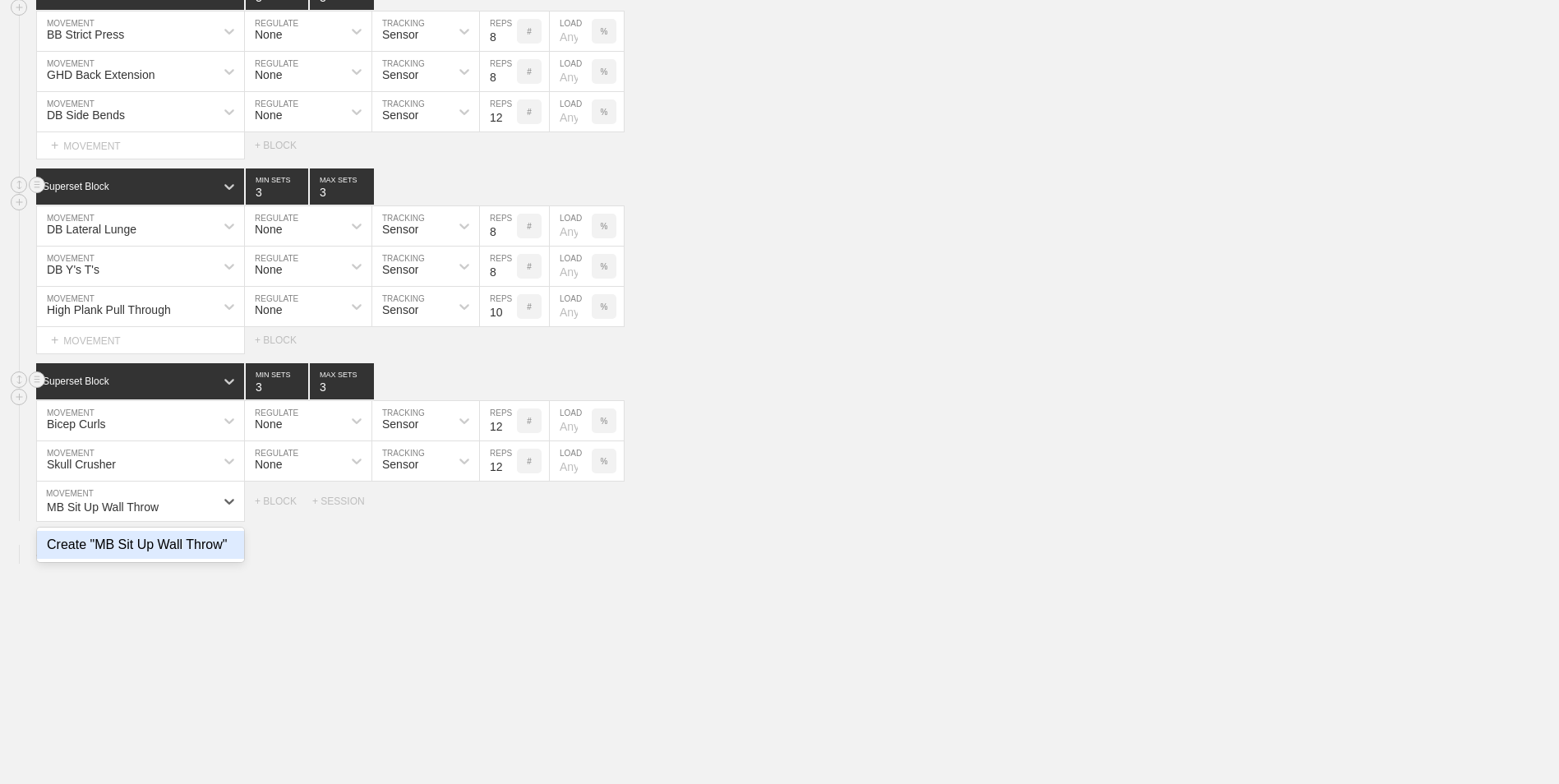
click at [167, 559] on div "Create "MB Sit Up Wall Throw"" at bounding box center [140, 545] width 207 height 28
type input "MB Sit Up Wall Throw"
click at [507, 504] on input "9" at bounding box center [498, 500] width 37 height 39
type input "10"
click at [507, 504] on input "10" at bounding box center [498, 500] width 37 height 39
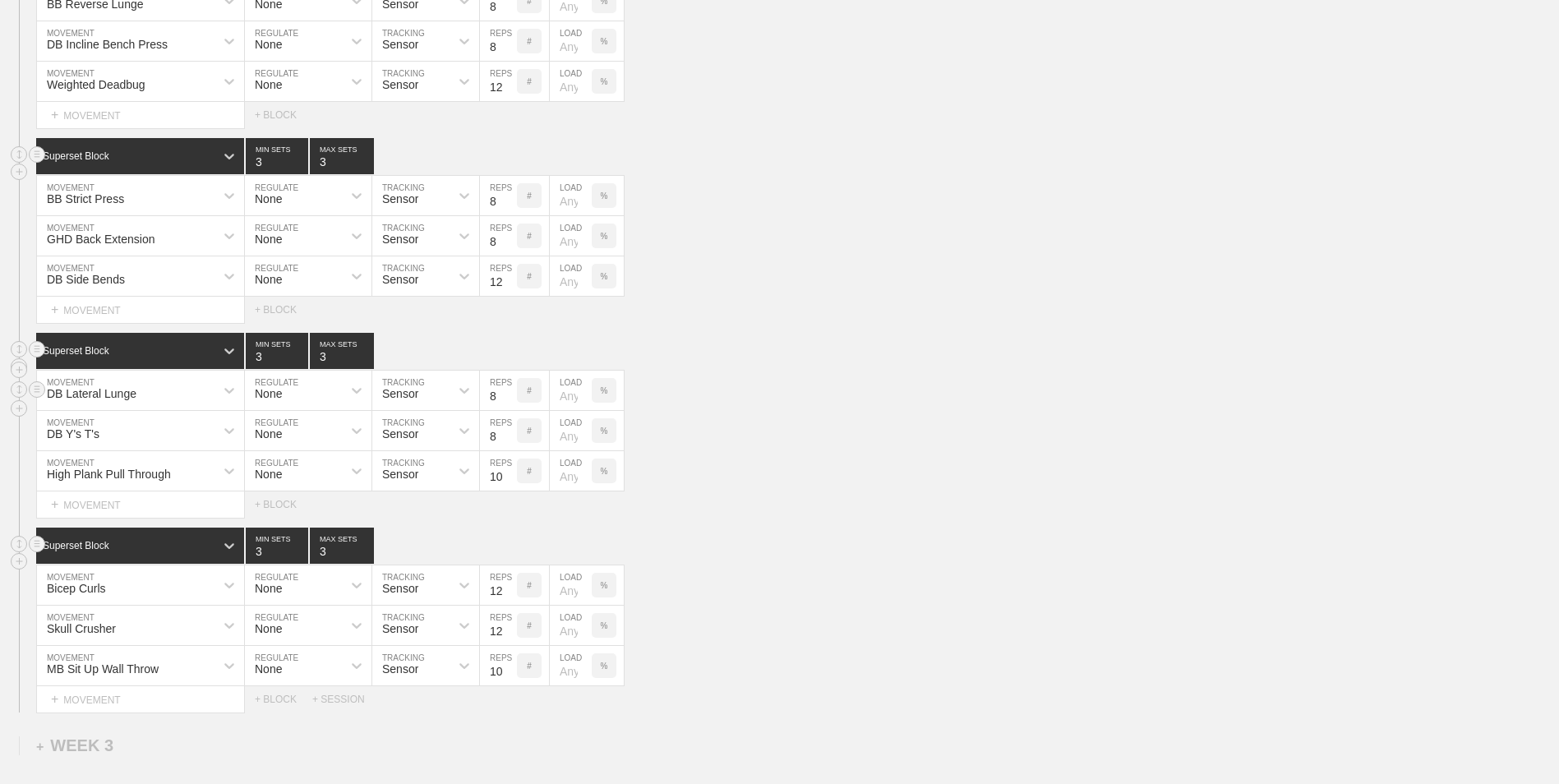
scroll to position [1539, 0]
